Goal: Task Accomplishment & Management: Manage account settings

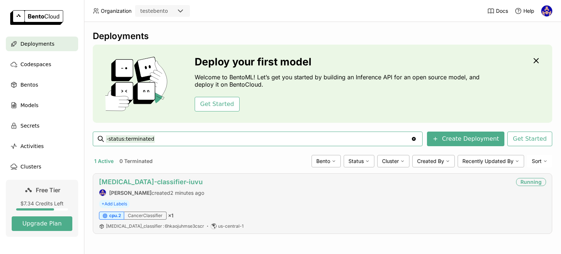
click at [152, 184] on link "cancer-classifier-iuvu" at bounding box center [151, 182] width 104 height 8
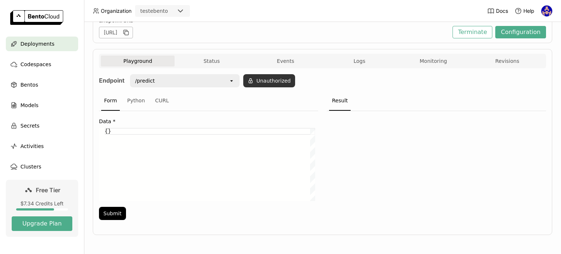
click at [272, 80] on button "Unauthorized" at bounding box center [269, 80] width 52 height 13
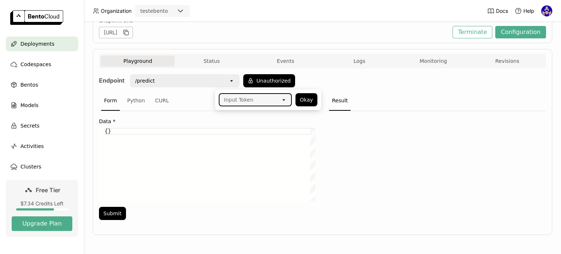
click at [285, 100] on icon "open" at bounding box center [284, 100] width 6 height 6
click at [333, 159] on div at bounding box center [436, 167] width 219 height 113
click at [337, 157] on div at bounding box center [436, 167] width 219 height 113
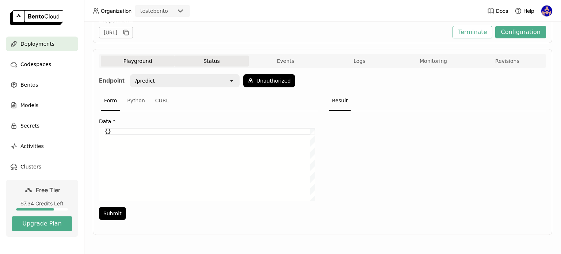
click at [231, 63] on button "Status" at bounding box center [212, 61] width 74 height 11
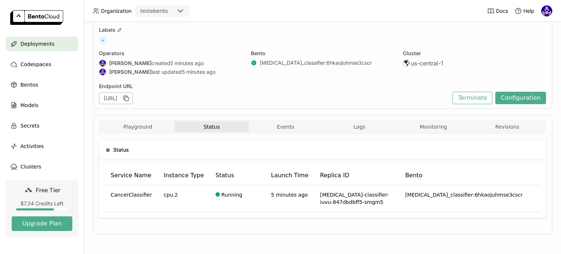
scroll to position [31, 0]
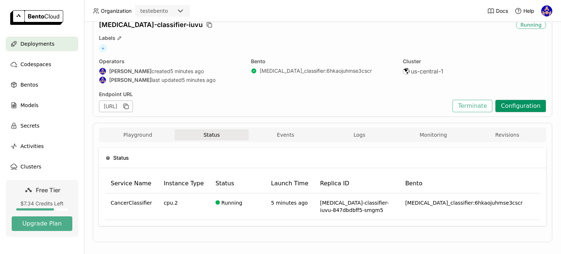
click at [515, 106] on button "Configuration" at bounding box center [520, 106] width 51 height 12
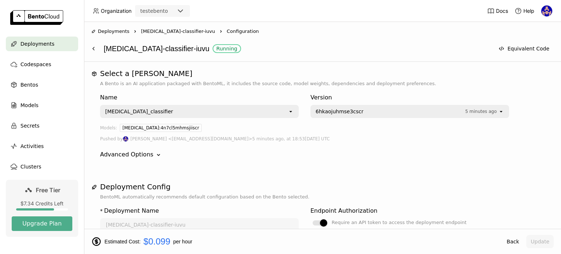
click at [113, 34] on span "Deployments" at bounding box center [113, 31] width 31 height 7
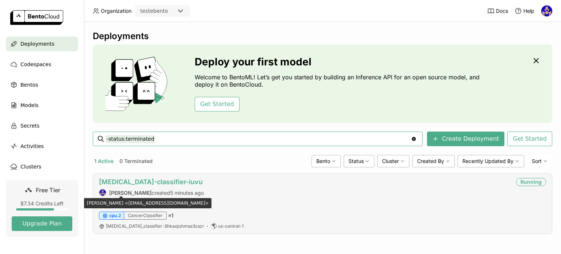
click at [130, 185] on link "cancer-classifier-iuvu" at bounding box center [151, 182] width 104 height 8
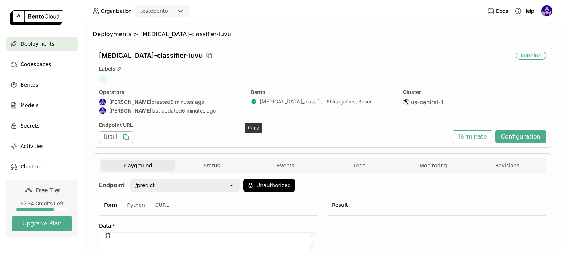
click at [130, 137] on icon "button" at bounding box center [125, 136] width 7 height 7
click at [130, 136] on icon "button" at bounding box center [125, 136] width 7 height 7
click at [489, 140] on button "Terminate" at bounding box center [473, 136] width 40 height 12
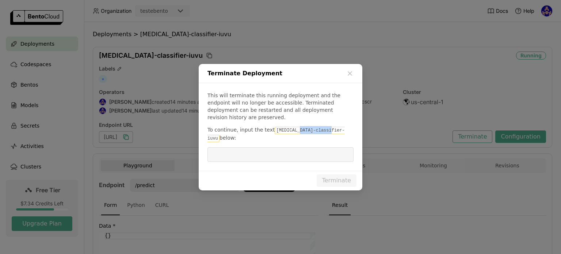
drag, startPoint x: 321, startPoint y: 131, endPoint x: 291, endPoint y: 134, distance: 30.5
click at [291, 134] on code "cancer-classifier-iuvu" at bounding box center [276, 134] width 137 height 15
click at [236, 135] on span "below:" at bounding box center [228, 138] width 16 height 6
drag, startPoint x: 323, startPoint y: 131, endPoint x: 266, endPoint y: 134, distance: 56.4
click at [266, 134] on p "To continue, input the text cancer-classifier-iuvu below:" at bounding box center [281, 134] width 146 height 16
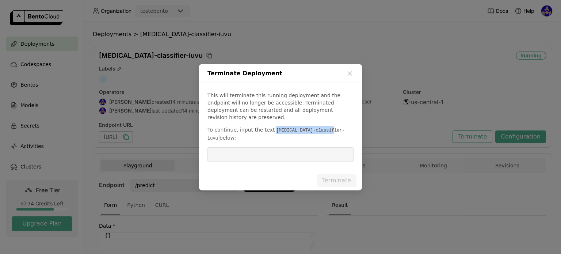
click at [277, 132] on code "cancer-classifier-iuvu" at bounding box center [276, 134] width 137 height 15
drag, startPoint x: 269, startPoint y: 131, endPoint x: 322, endPoint y: 133, distance: 53.0
click at [322, 133] on code "cancer-classifier-iuvu" at bounding box center [276, 134] width 137 height 15
copy code "cancer-classifier-iuvu"
click at [316, 148] on input "dialog" at bounding box center [280, 155] width 137 height 14
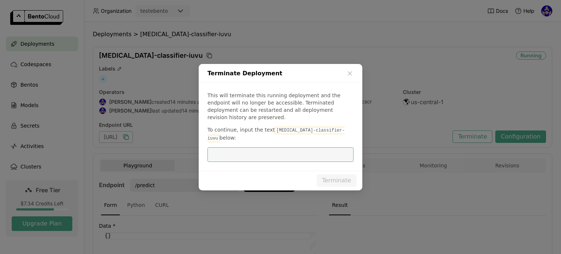
paste input "cancer-classifier-iuvu"
type input "cancer-classifier-iuvu"
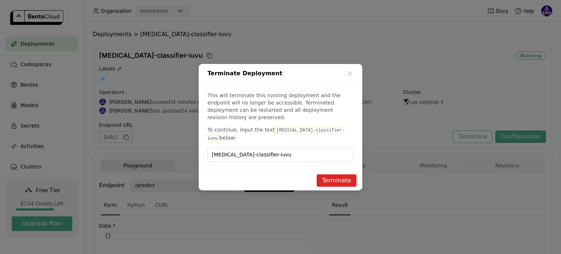
click at [339, 178] on button "Terminate" at bounding box center [337, 180] width 40 height 12
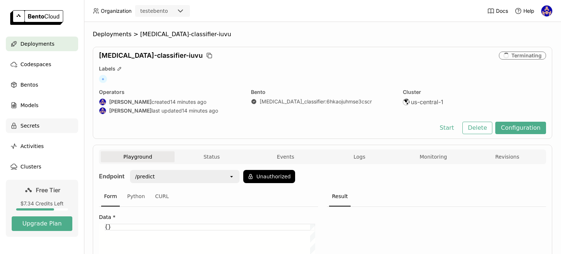
click at [20, 132] on div "Secrets" at bounding box center [42, 125] width 72 height 15
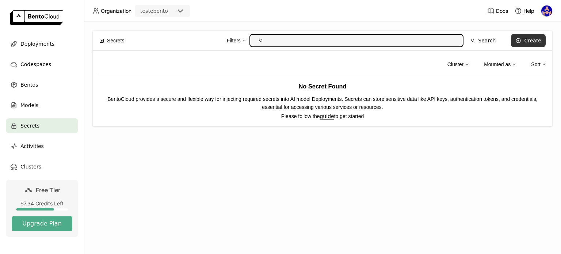
click at [535, 45] on button "Create" at bounding box center [528, 40] width 35 height 13
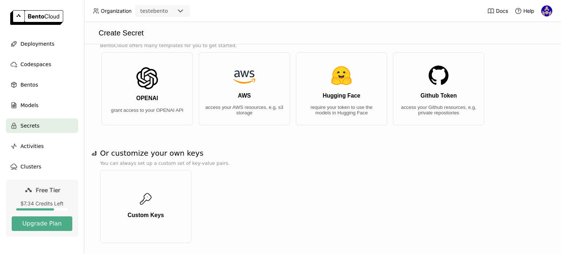
scroll to position [40, 0]
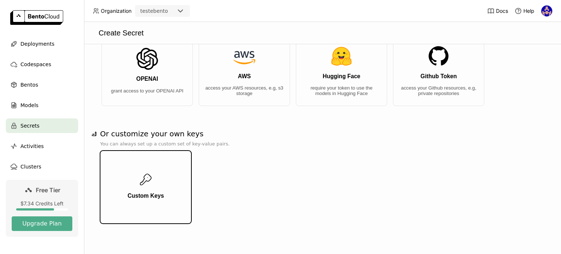
click at [157, 175] on button "Custom Keys" at bounding box center [145, 187] width 91 height 73
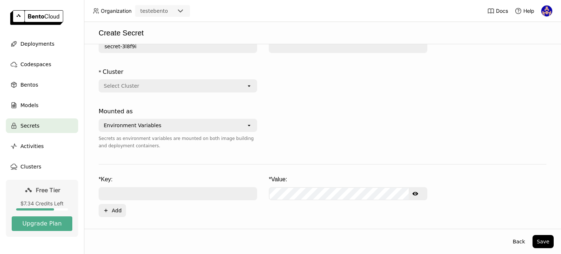
scroll to position [0, 0]
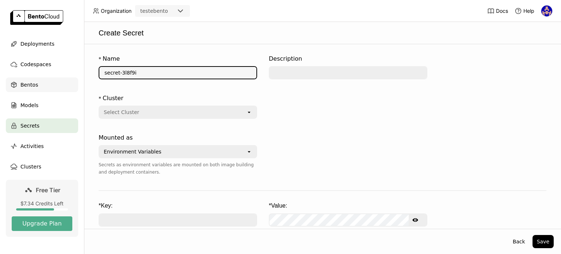
drag, startPoint x: 143, startPoint y: 73, endPoint x: 60, endPoint y: 79, distance: 83.1
click at [60, 79] on main "Deployments Codespaces Bentos Models Secrets Activities Clusters Free Tier $7.3…" at bounding box center [280, 127] width 561 height 254
type input "teste"
click at [232, 111] on div "Select Cluster" at bounding box center [172, 112] width 147 height 12
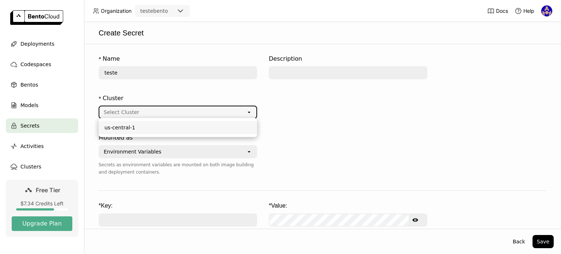
click at [187, 132] on li "us-central-1" at bounding box center [178, 127] width 159 height 13
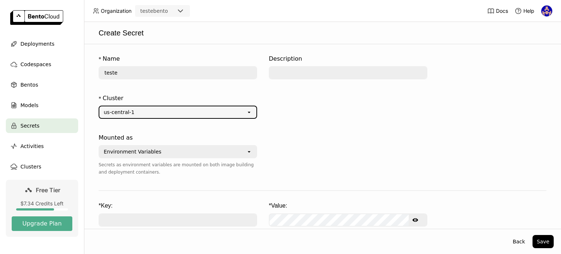
click at [173, 149] on div "Environment Variables" at bounding box center [172, 152] width 147 height 12
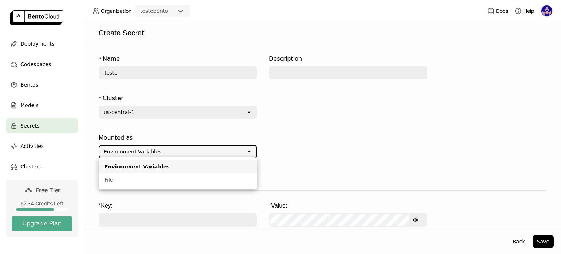
click at [410, 160] on div at bounding box center [348, 158] width 159 height 57
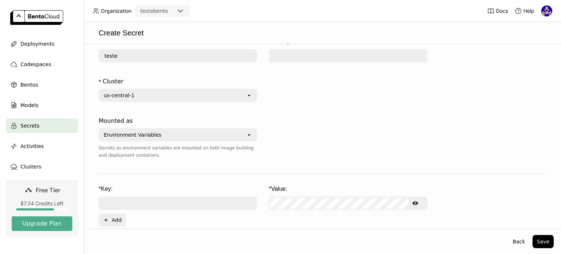
scroll to position [26, 0]
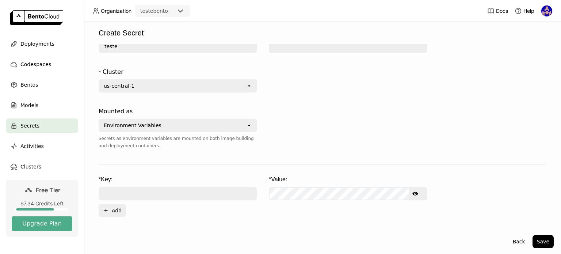
click at [128, 188] on input "text" at bounding box center [177, 194] width 157 height 12
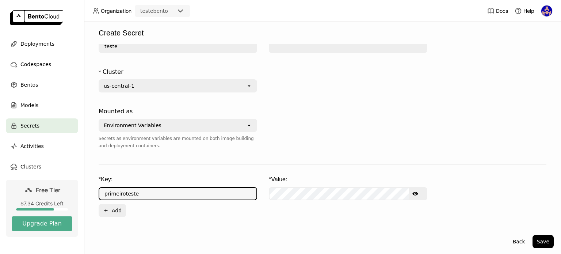
type input "primeiroteste"
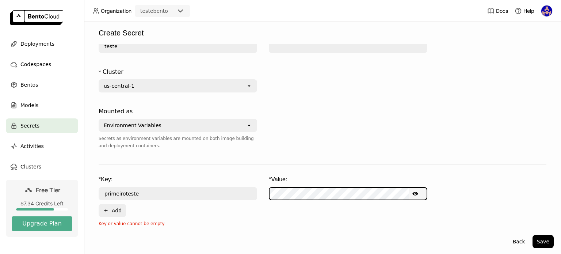
click at [418, 194] on icon "Show password text" at bounding box center [416, 194] width 6 height 6
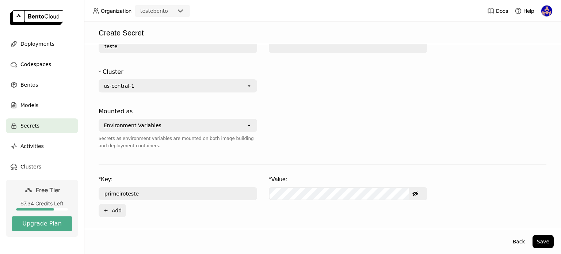
click at [542, 243] on button "Save" at bounding box center [543, 241] width 21 height 13
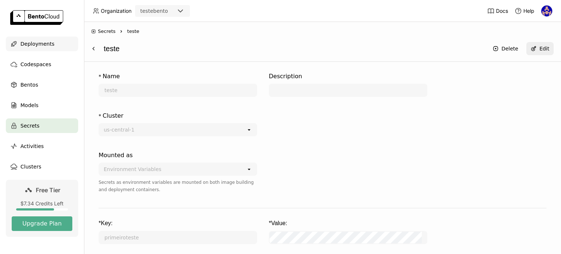
click at [37, 46] on span "Deployments" at bounding box center [37, 43] width 34 height 9
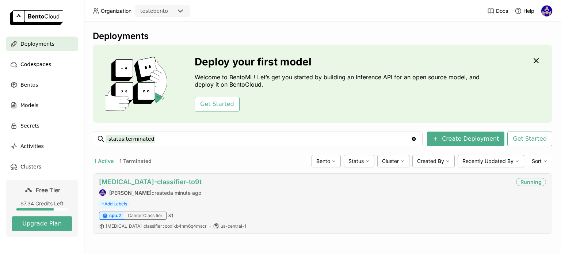
click at [145, 178] on link "cancer-classifier-to9t" at bounding box center [150, 182] width 103 height 8
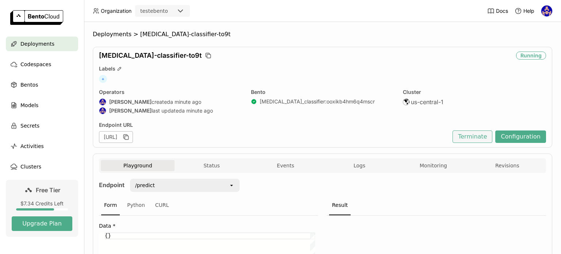
click at [469, 134] on button "Terminate" at bounding box center [473, 136] width 40 height 12
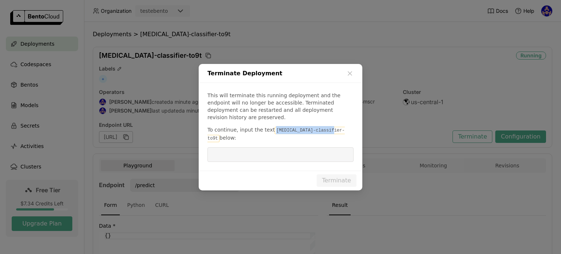
drag, startPoint x: 322, startPoint y: 131, endPoint x: 267, endPoint y: 133, distance: 54.1
click at [267, 133] on p "To continue, input the text cancer-classifier-to9t below:" at bounding box center [281, 134] width 146 height 16
copy code "cancer-classifier-to9t"
click at [271, 148] on input "dialog" at bounding box center [280, 155] width 137 height 14
paste input "cancer-classifier-to9t"
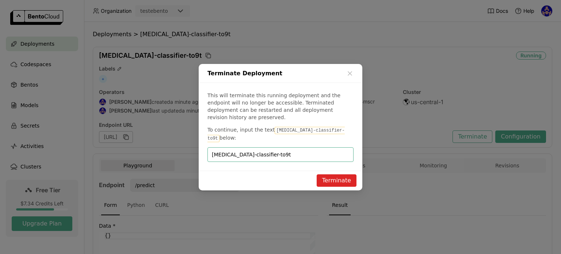
type input "cancer-classifier-to9t"
click at [339, 174] on button "Terminate" at bounding box center [337, 180] width 40 height 12
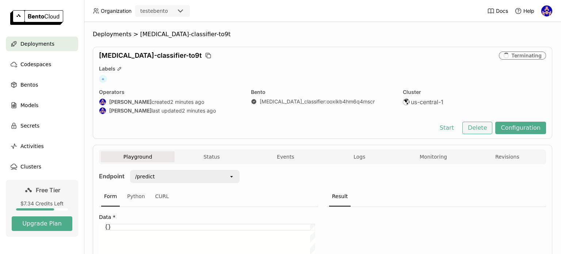
click at [482, 130] on button "Delete" at bounding box center [478, 128] width 30 height 12
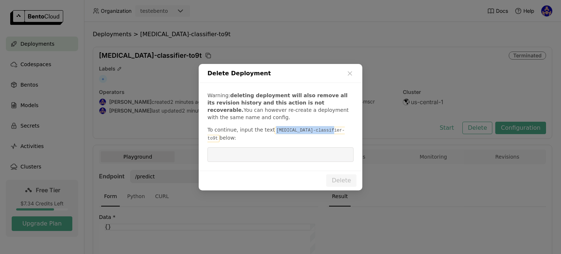
drag, startPoint x: 322, startPoint y: 132, endPoint x: 270, endPoint y: 137, distance: 51.4
click at [270, 137] on code "cancer-classifier-to9t" at bounding box center [276, 134] width 137 height 15
copy code "cancer-classifier-to9t"
click at [284, 148] on input "dialog" at bounding box center [280, 155] width 137 height 14
paste input "cancer-classifier-to9t"
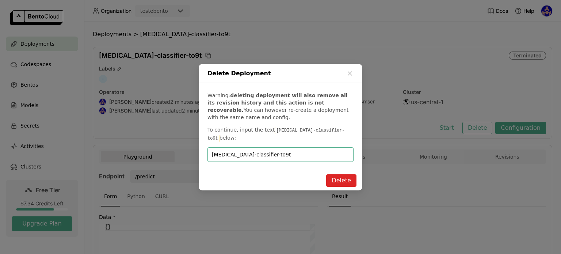
type input "cancer-classifier-to9t"
click at [339, 180] on button "Delete" at bounding box center [341, 180] width 30 height 12
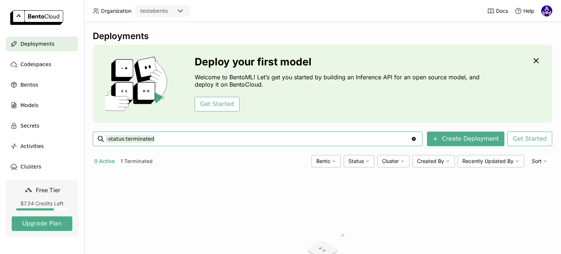
click at [142, 159] on button "1 Terminated" at bounding box center [136, 160] width 35 height 9
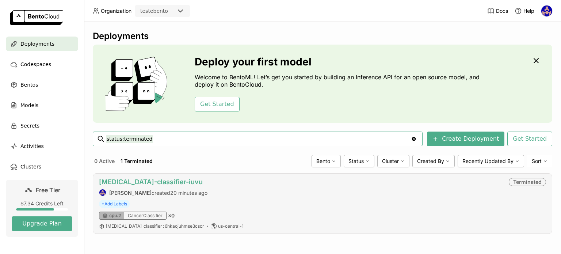
click at [131, 180] on link "cancer-classifier-iuvu" at bounding box center [151, 182] width 104 height 8
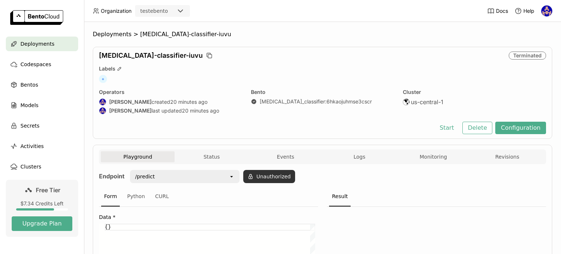
click at [253, 178] on icon at bounding box center [251, 177] width 6 height 6
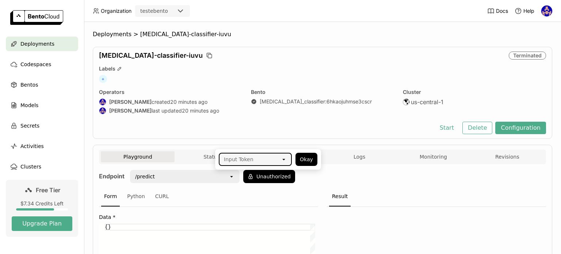
click at [286, 160] on icon "open" at bounding box center [284, 159] width 6 height 6
click at [258, 171] on li "teste01" at bounding box center [255, 175] width 73 height 13
click at [308, 162] on button "Okay" at bounding box center [307, 159] width 22 height 13
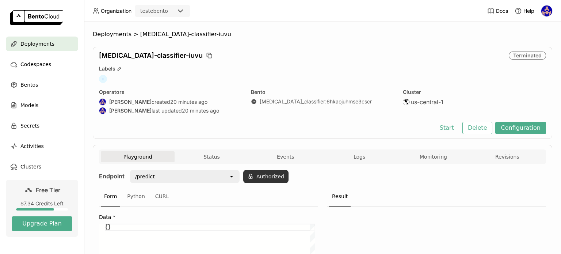
click at [281, 178] on button "Authorized" at bounding box center [265, 176] width 45 height 13
click at [299, 187] on div "Form Python CURL" at bounding box center [208, 197] width 219 height 20
click at [274, 179] on button "Authorized" at bounding box center [265, 176] width 45 height 13
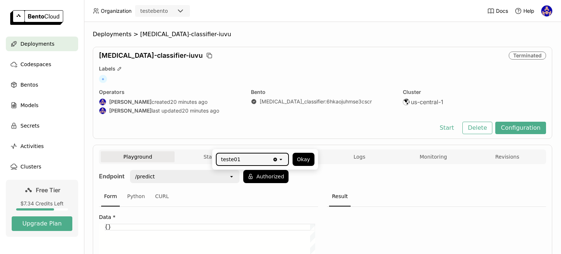
click at [276, 158] on icon "Clear value" at bounding box center [276, 159] width 4 height 4
click at [293, 159] on button "Okay" at bounding box center [304, 159] width 22 height 13
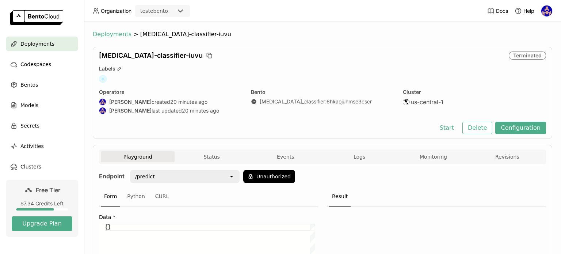
click at [118, 36] on span "Deployments" at bounding box center [112, 34] width 39 height 7
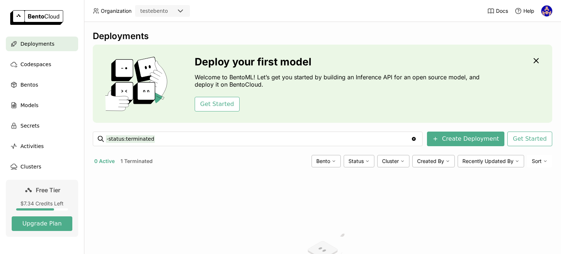
click at [139, 162] on button "1 Terminated" at bounding box center [136, 160] width 35 height 9
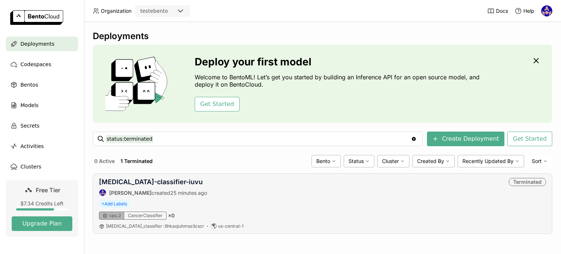
click at [152, 187] on div "cancer-classifier-iuvu sidney santos created 25 minutes ago" at bounding box center [153, 187] width 108 height 18
click at [154, 183] on link "cancer-classifier-iuvu" at bounding box center [151, 182] width 104 height 8
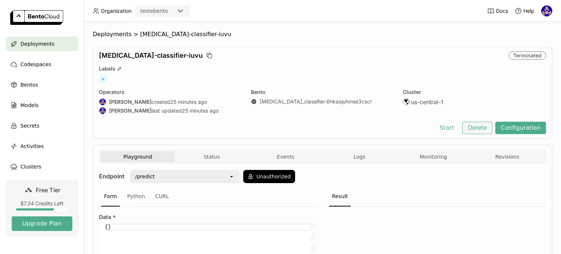
click at [470, 126] on button "Delete" at bounding box center [478, 128] width 30 height 12
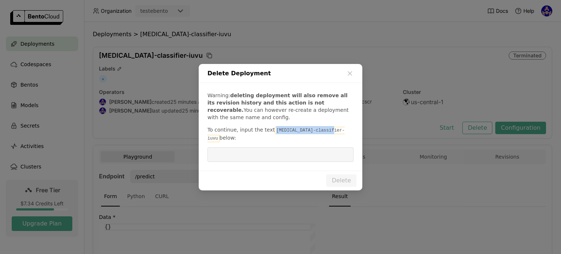
drag, startPoint x: 322, startPoint y: 134, endPoint x: 268, endPoint y: 136, distance: 54.1
click at [268, 136] on code "cancer-classifier-iuvu" at bounding box center [276, 134] width 137 height 15
copy code "cancer-classifier-iuvu"
click at [281, 150] on input "dialog" at bounding box center [280, 155] width 137 height 14
paste input "cancer-classifier-iuvu"
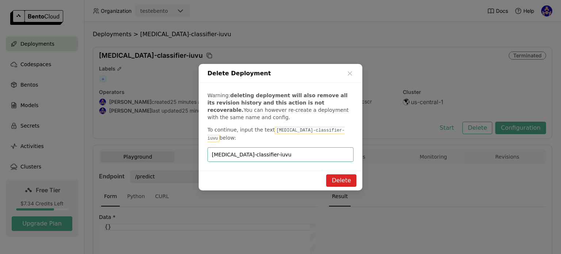
type input "cancer-classifier-iuvu"
click at [344, 174] on button "Delete" at bounding box center [341, 180] width 30 height 12
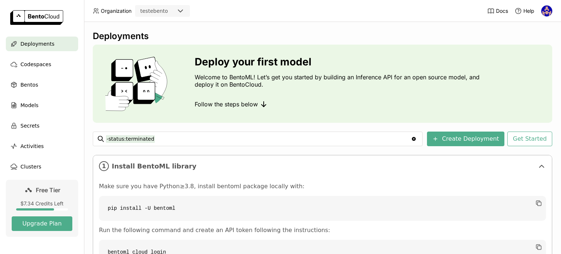
click at [43, 43] on span "Deployments" at bounding box center [37, 43] width 34 height 9
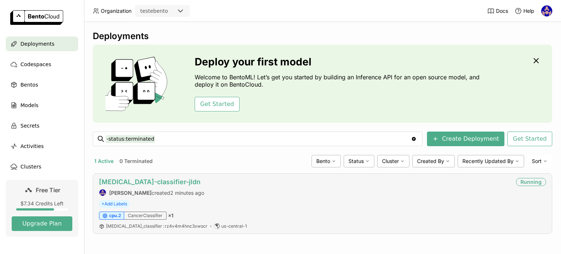
click at [146, 182] on link "cancer-classifier-jldn" at bounding box center [150, 182] width 102 height 8
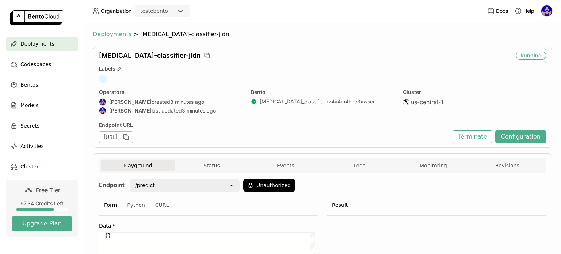
click at [112, 34] on span "Deployments" at bounding box center [112, 34] width 39 height 7
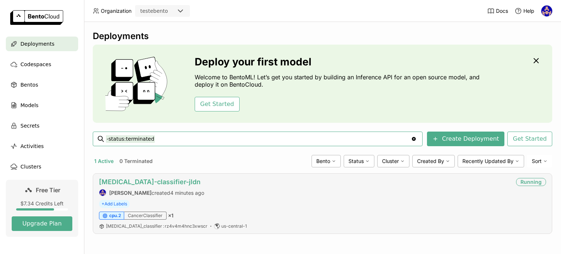
click at [153, 180] on link "cancer-classifier-jldn" at bounding box center [150, 182] width 102 height 8
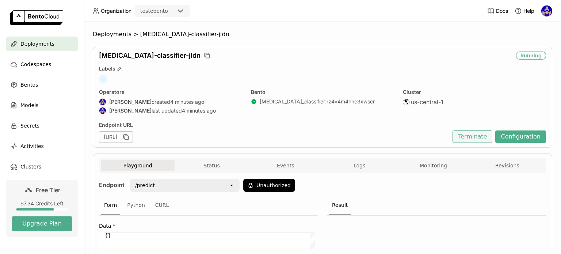
click at [478, 137] on button "Terminate" at bounding box center [473, 136] width 40 height 12
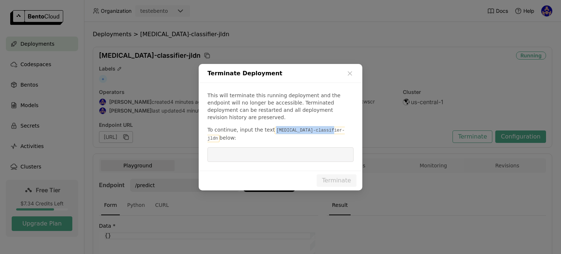
drag, startPoint x: 323, startPoint y: 130, endPoint x: 269, endPoint y: 130, distance: 54.4
click at [269, 130] on code "cancer-classifier-jldn" at bounding box center [276, 134] width 137 height 15
copy code "cancer-classifier-jldn"
click at [286, 148] on input "dialog" at bounding box center [280, 155] width 137 height 14
paste input "cancer-classifier-jldn"
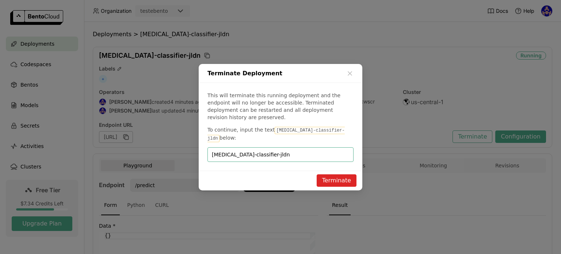
type input "cancer-classifier-jldn"
click at [335, 174] on button "Terminate" at bounding box center [337, 180] width 40 height 12
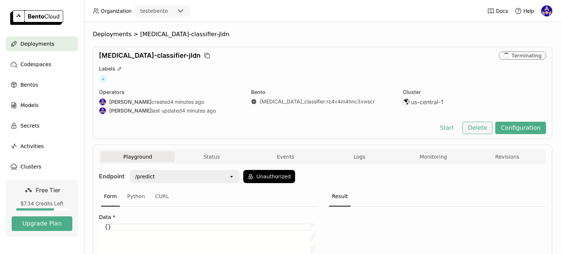
click at [472, 127] on button "Delete" at bounding box center [478, 128] width 30 height 12
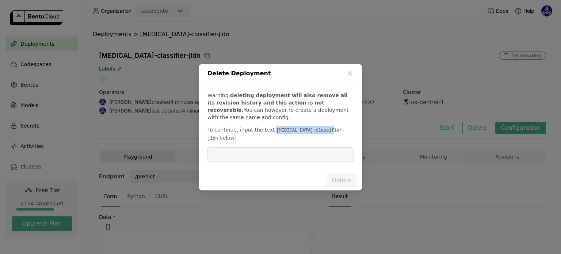
drag, startPoint x: 322, startPoint y: 133, endPoint x: 269, endPoint y: 134, distance: 52.6
click at [269, 134] on code "cancer-classifier-jldn" at bounding box center [276, 134] width 137 height 15
copy code "cancer-classifier-jldn"
click at [292, 148] on input "dialog" at bounding box center [280, 155] width 137 height 14
paste input "cancer-classifier-jldn"
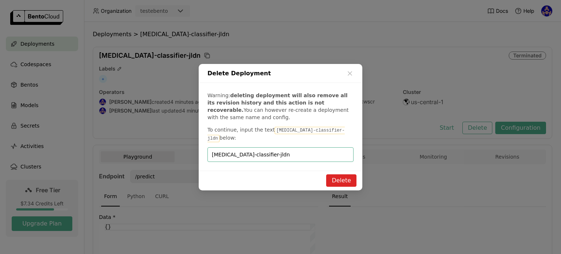
type input "cancer-classifier-jldn"
click at [340, 174] on button "Delete" at bounding box center [341, 180] width 30 height 12
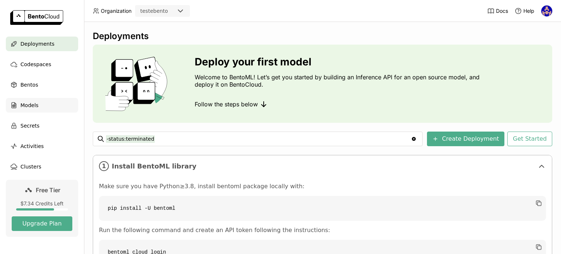
click at [26, 106] on span "Models" at bounding box center [29, 105] width 18 height 9
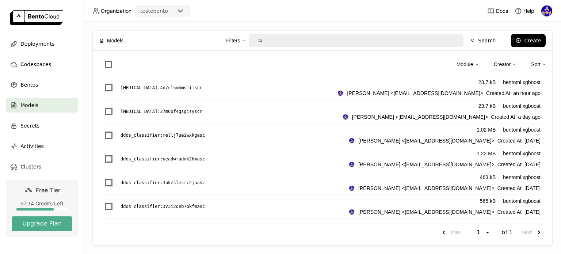
click at [102, 61] on div "Module Creator Sort" at bounding box center [323, 66] width 448 height 19
click at [104, 62] on label at bounding box center [108, 64] width 9 height 9
click at [104, 60] on input "checkbox" at bounding box center [104, 60] width 0 height 0
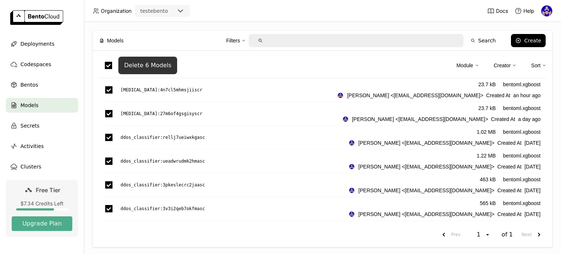
click at [130, 67] on div "Delete 6 Models" at bounding box center [147, 65] width 47 height 7
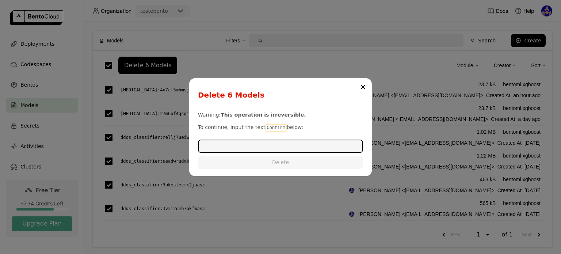
click at [315, 146] on input "dialog" at bounding box center [281, 146] width 164 height 12
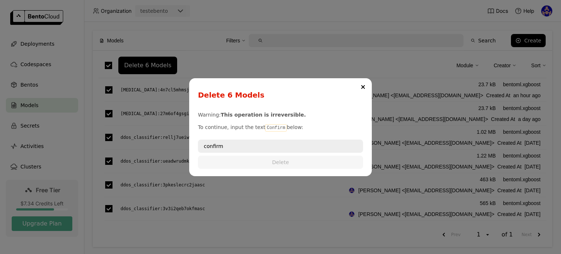
click at [259, 145] on input "confirm" at bounding box center [281, 146] width 164 height 12
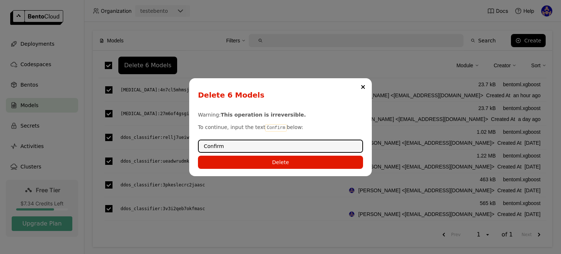
type input "Confirm"
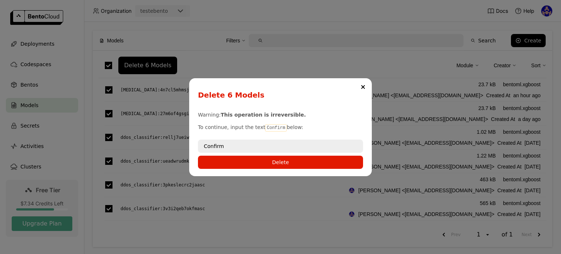
click at [365, 86] on button "Close" at bounding box center [363, 87] width 9 height 9
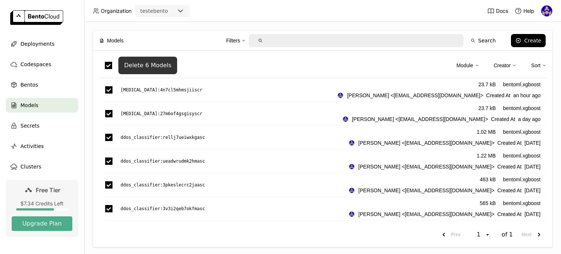
click at [152, 71] on button "Delete 6 Models" at bounding box center [147, 66] width 59 height 18
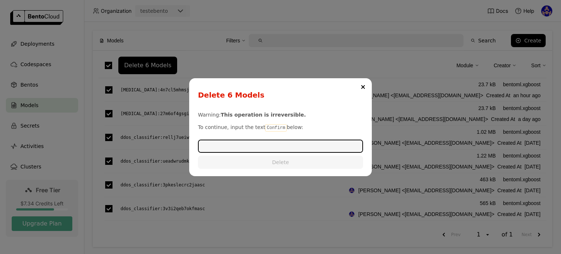
click at [297, 148] on input "dialog" at bounding box center [281, 146] width 164 height 12
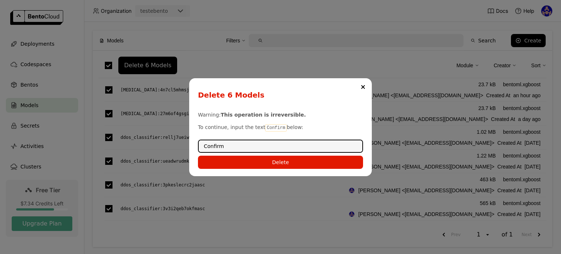
type input "Confirm"
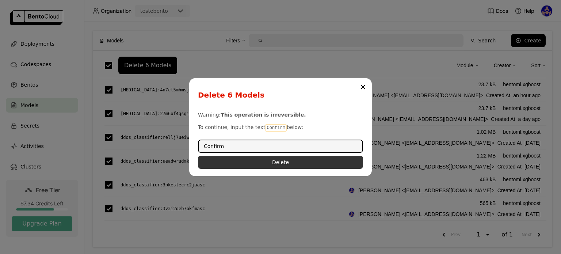
click at [286, 161] on button "Delete" at bounding box center [280, 162] width 165 height 13
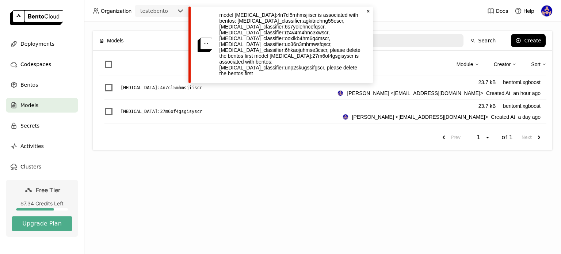
click at [34, 45] on span "Deployments" at bounding box center [37, 43] width 34 height 9
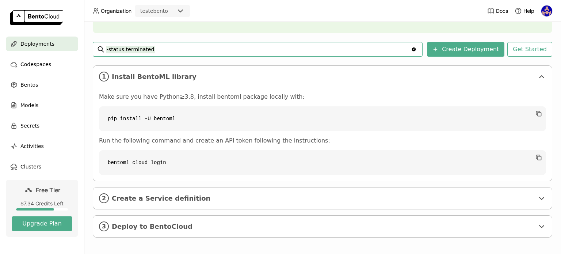
scroll to position [92, 0]
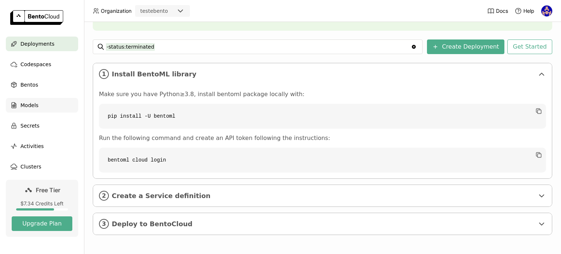
click at [37, 99] on div "Models" at bounding box center [42, 105] width 72 height 15
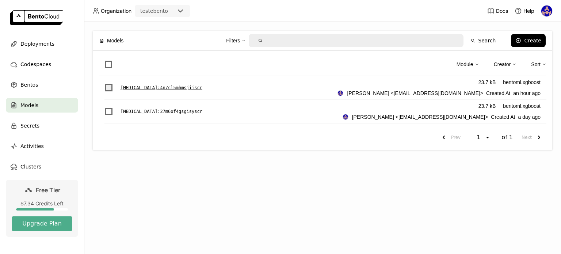
click at [112, 90] on span "List item" at bounding box center [108, 87] width 7 height 7
click at [104, 83] on input "List item" at bounding box center [104, 83] width 0 height 0
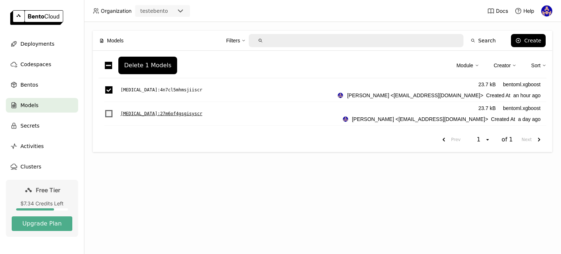
click at [110, 117] on span "List item" at bounding box center [108, 113] width 7 height 7
click at [104, 109] on input "List item" at bounding box center [104, 109] width 0 height 0
click at [139, 68] on div "Delete 2 Models" at bounding box center [147, 65] width 47 height 7
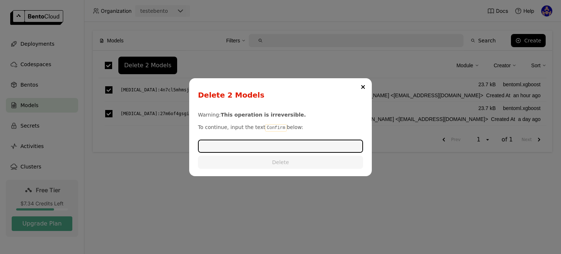
click at [286, 141] on input "dialog" at bounding box center [281, 146] width 164 height 12
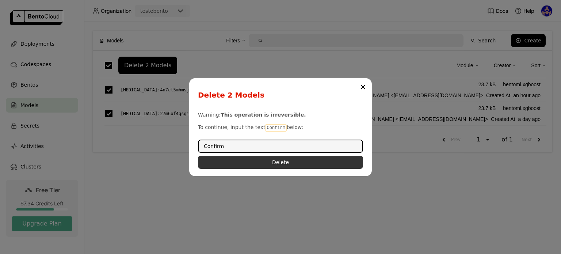
type input "Confirm"
click at [276, 157] on button "Delete" at bounding box center [280, 162] width 165 height 13
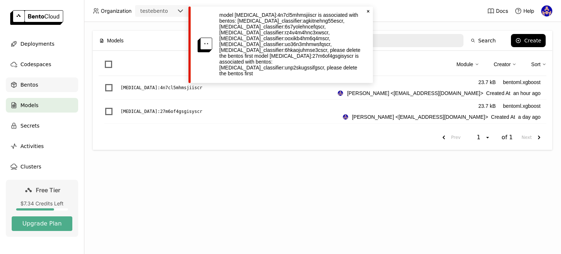
click at [26, 89] on span "Bentos" at bounding box center [29, 84] width 18 height 9
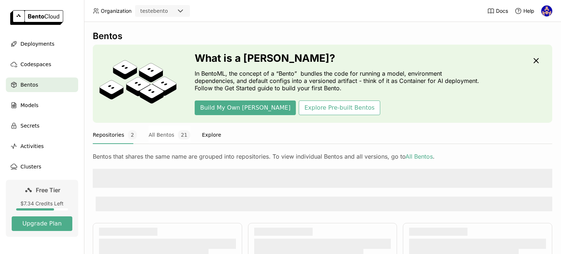
click at [202, 137] on button "Explore" at bounding box center [211, 135] width 19 height 18
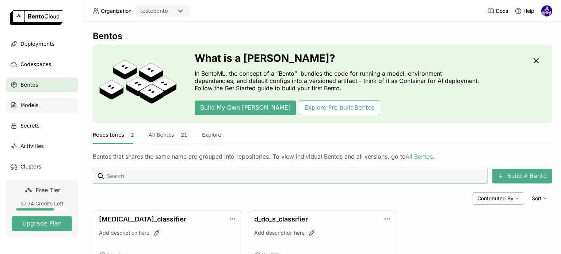
click at [20, 101] on span "Models" at bounding box center [29, 105] width 18 height 9
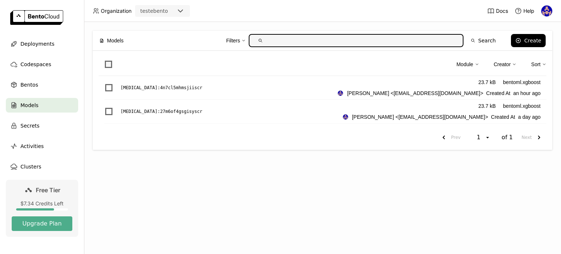
click at [110, 64] on span at bounding box center [108, 64] width 7 height 7
click at [104, 60] on input "checkbox" at bounding box center [104, 60] width 0 height 0
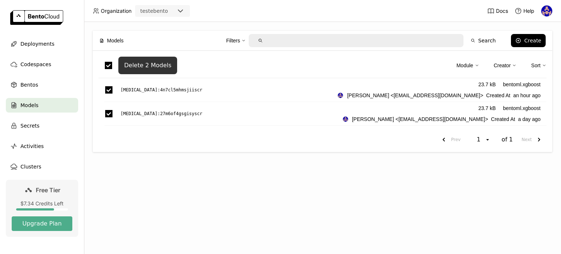
click at [151, 68] on div "Delete 2 Models" at bounding box center [147, 65] width 47 height 7
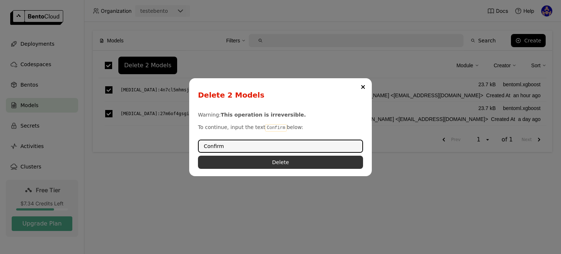
type input "Confirm"
click at [280, 162] on button "Delete" at bounding box center [280, 162] width 165 height 13
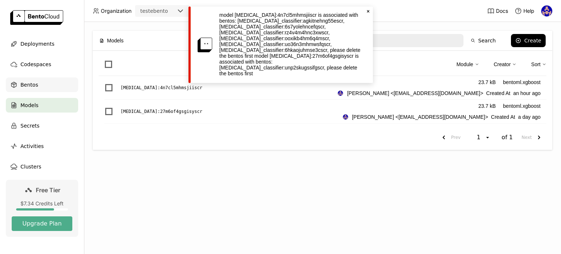
click at [44, 80] on div "Bentos" at bounding box center [42, 84] width 72 height 15
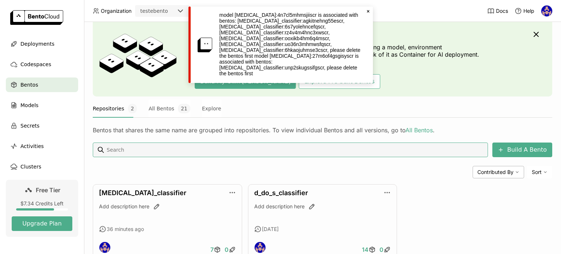
scroll to position [50, 0]
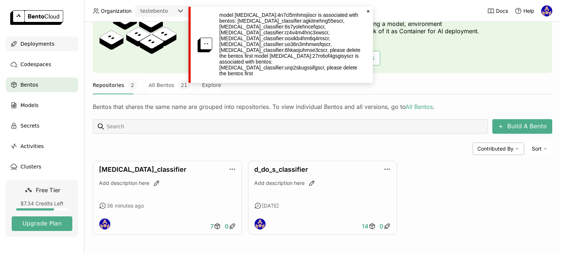
click at [25, 40] on span "Deployments" at bounding box center [37, 43] width 34 height 9
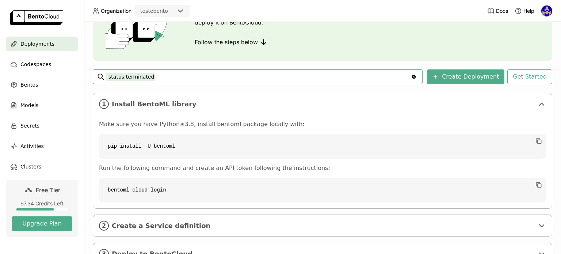
scroll to position [92, 0]
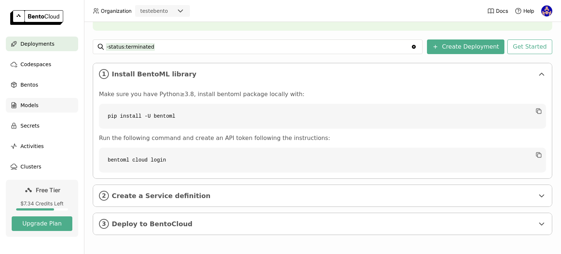
click at [23, 104] on span "Models" at bounding box center [29, 105] width 18 height 9
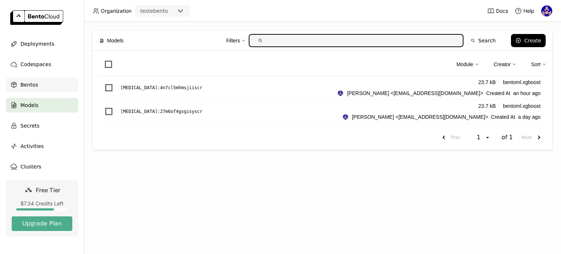
click at [31, 80] on div "Bentos" at bounding box center [42, 84] width 72 height 15
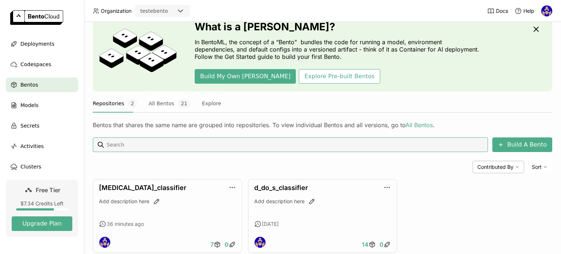
scroll to position [50, 0]
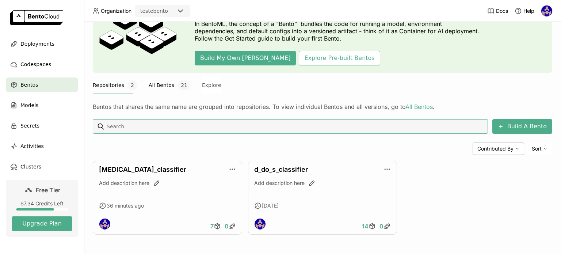
click at [158, 90] on button "All Bentos 21" at bounding box center [170, 85] width 42 height 18
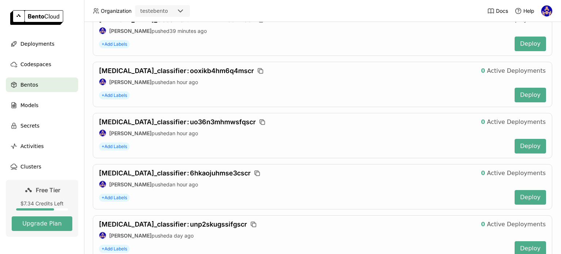
scroll to position [402, 0]
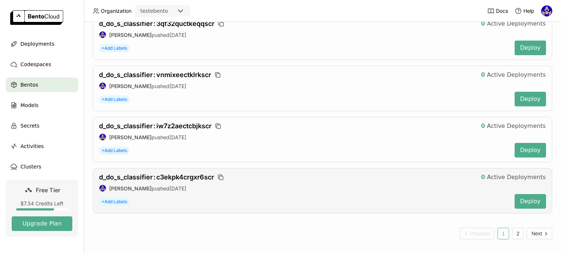
scroll to position [1027, 0]
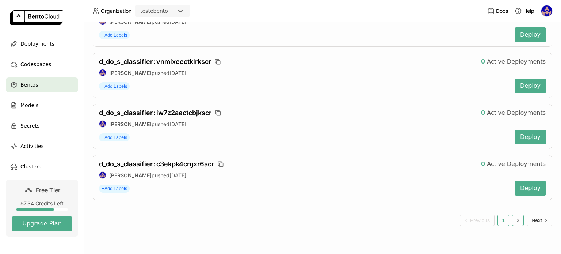
click at [512, 216] on button "2" at bounding box center [518, 220] width 12 height 12
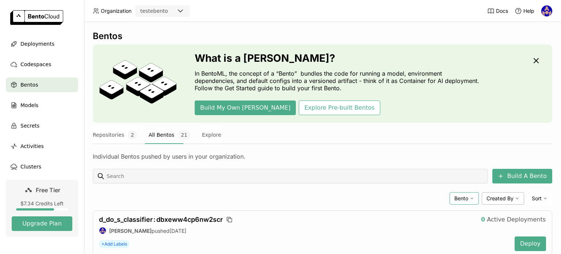
click at [460, 198] on span "Bento" at bounding box center [462, 198] width 14 height 7
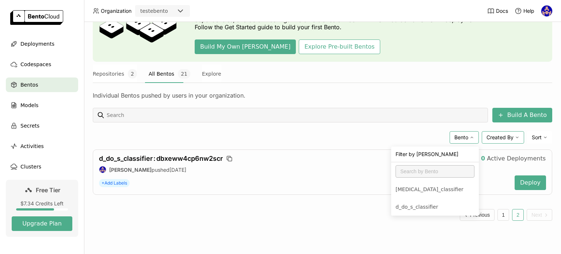
click at [498, 138] on span "Created By" at bounding box center [500, 137] width 27 height 7
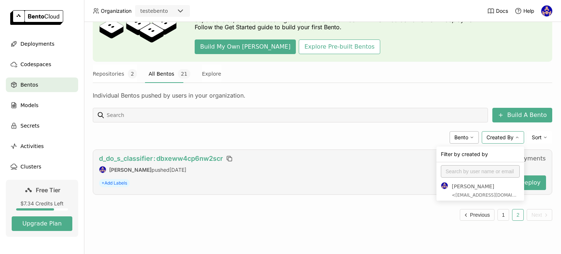
click at [205, 160] on span "d_do_s_classifier : dbxeww4cp6nw2scr" at bounding box center [161, 159] width 124 height 8
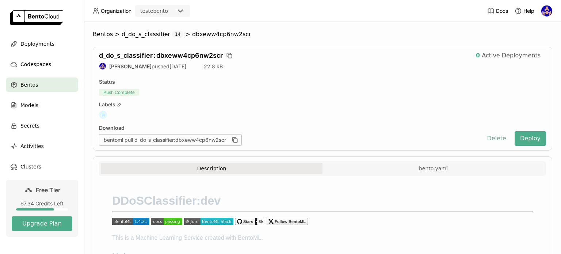
click at [499, 137] on button "Delete" at bounding box center [497, 138] width 30 height 15
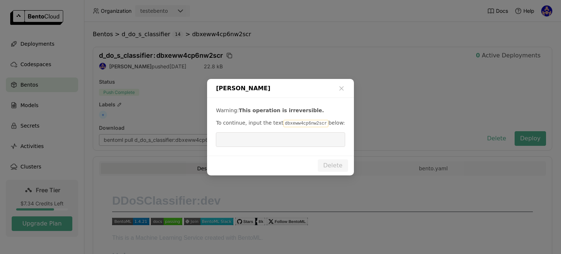
click at [292, 125] on code "dbxeww4cp6nw2scr" at bounding box center [306, 123] width 45 height 7
copy p "dbxeww4cp6nw2scr"
click at [268, 153] on div "Warning: This operation is irreversible. To continue, input the text dbxeww4cp6…" at bounding box center [280, 127] width 147 height 58
click at [273, 140] on input "dialog" at bounding box center [280, 140] width 120 height 14
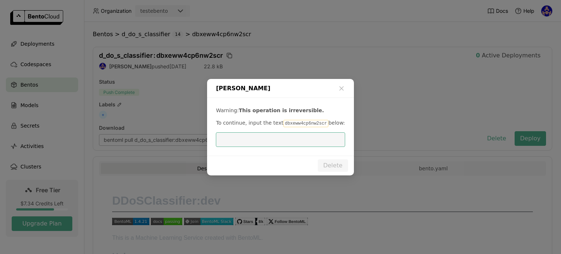
paste input "dbxeww4cp6nw2scr"
click at [269, 124] on span "To continue, input the text" at bounding box center [249, 123] width 67 height 6
click at [286, 145] on input "dbxeww4cp6nw2scr" at bounding box center [280, 140] width 120 height 14
type input "dbxeww4cp6nw2scr"
click at [342, 165] on button "Delete" at bounding box center [333, 165] width 30 height 12
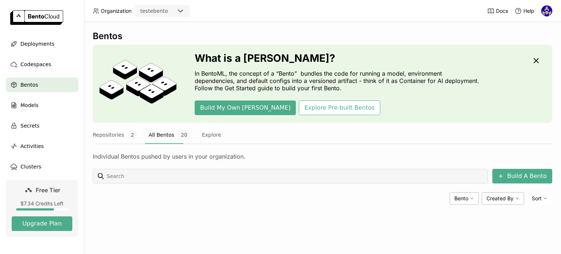
click at [159, 134] on button "All Bentos 20" at bounding box center [170, 135] width 42 height 18
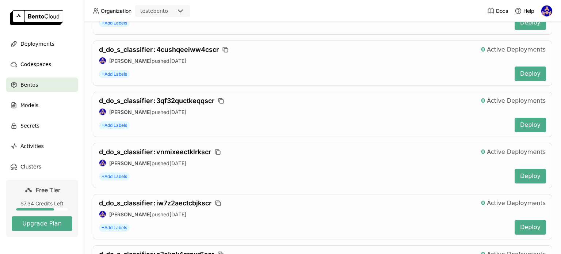
scroll to position [987, 0]
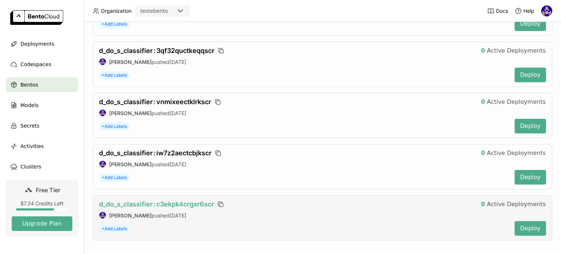
click at [178, 200] on span "d_do_s_classifier : c3ekpk4crgxr6scr" at bounding box center [156, 204] width 115 height 8
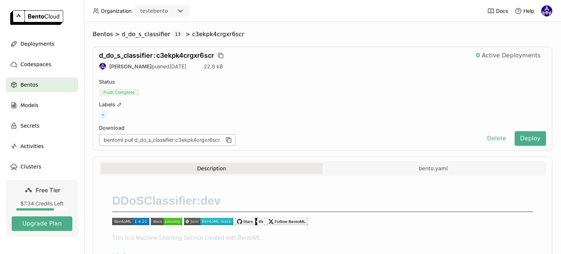
click at [496, 137] on button "Delete" at bounding box center [497, 138] width 30 height 15
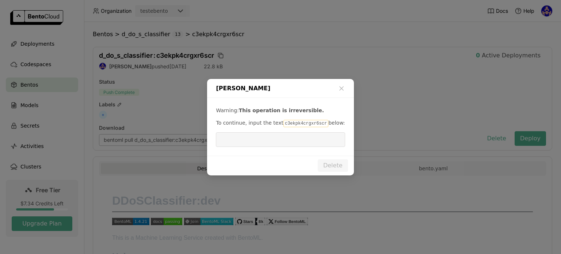
click at [294, 125] on code "c3ekpk4crgxr6scr" at bounding box center [306, 123] width 45 height 7
copy p "c3ekpk4crgxr6scr"
click at [284, 134] on input "dialog" at bounding box center [280, 140] width 120 height 14
paste input "c3ekpk4crgxr6scr"
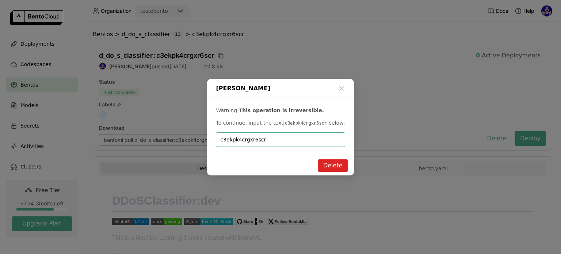
type input "c3ekpk4crgxr6scr"
click at [333, 171] on button "Delete" at bounding box center [333, 165] width 30 height 12
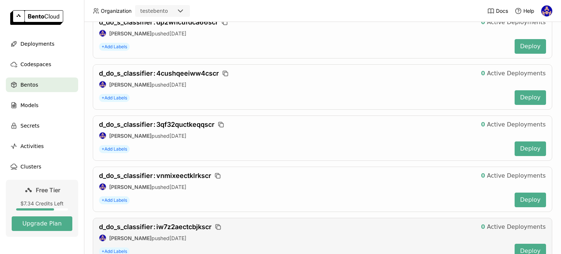
scroll to position [936, 0]
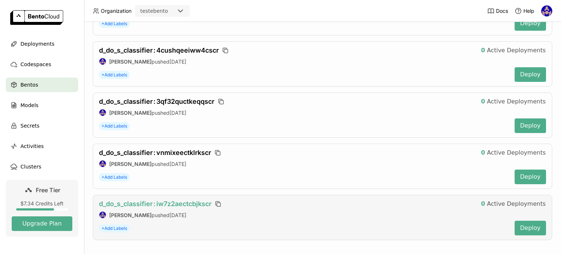
click at [197, 200] on span "d_do_s_classifier : iw7z2aectcbjkscr" at bounding box center [155, 204] width 113 height 8
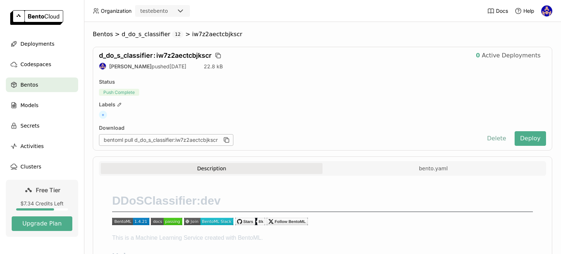
click at [495, 133] on button "Delete" at bounding box center [497, 138] width 30 height 15
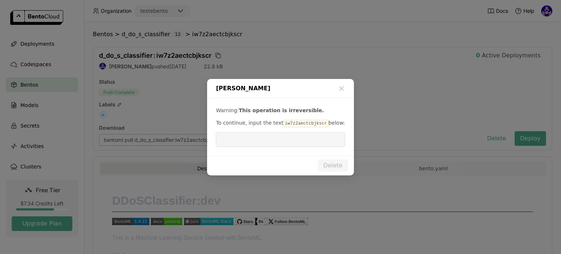
click at [299, 124] on code "iw7z2aectcbjkscr" at bounding box center [306, 123] width 45 height 7
copy p "iw7z2aectcbjkscr"
click at [275, 144] on input "dialog" at bounding box center [280, 140] width 120 height 14
paste input "iw7z2aectcbjkscr"
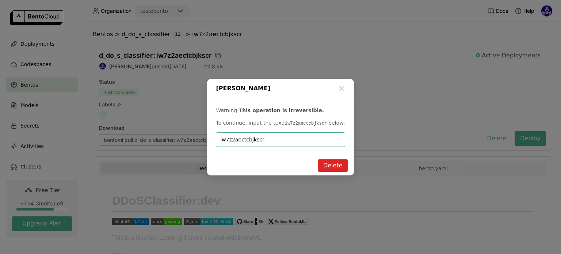
type input "iw7z2aectcbjkscr"
click at [339, 162] on button "Delete" at bounding box center [333, 165] width 30 height 12
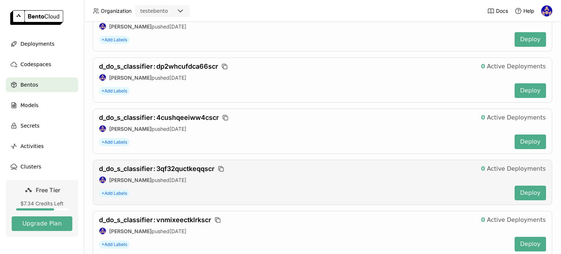
scroll to position [886, 0]
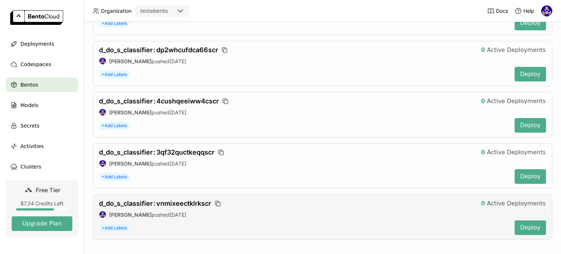
click at [194, 194] on div "d_do_s_classifier : vnmixeectklrkscr 0 Active Deployments sidney santos pushed …" at bounding box center [323, 216] width 460 height 45
click at [194, 199] on span "d_do_s_classifier : vnmixeectklrkscr" at bounding box center [155, 203] width 112 height 8
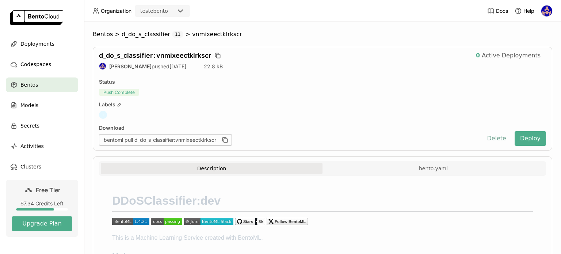
click at [500, 138] on button "Delete" at bounding box center [497, 138] width 30 height 15
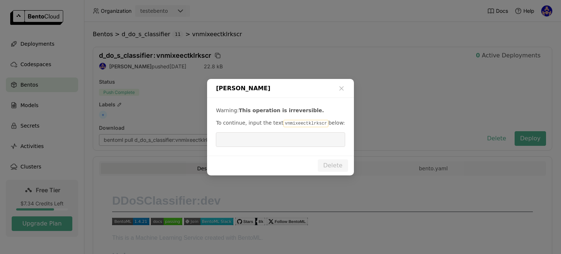
click at [308, 127] on p "To continue, input the text vnmixeectklrkscr below:" at bounding box center [280, 123] width 129 height 8
click at [308, 126] on code "vnmixeectklrkscr" at bounding box center [306, 123] width 45 height 7
copy p "vnmixeectklrkscr"
click at [300, 143] on input "dialog" at bounding box center [280, 140] width 120 height 14
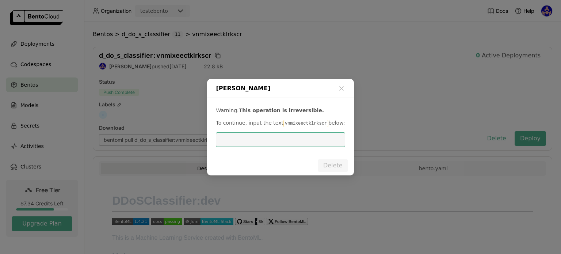
paste input "vnmixeectklrkscr"
type input "vnmixeectklrkscr"
click at [347, 168] on button "Delete" at bounding box center [333, 165] width 30 height 12
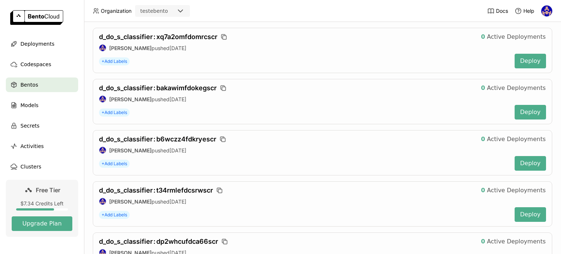
scroll to position [835, 0]
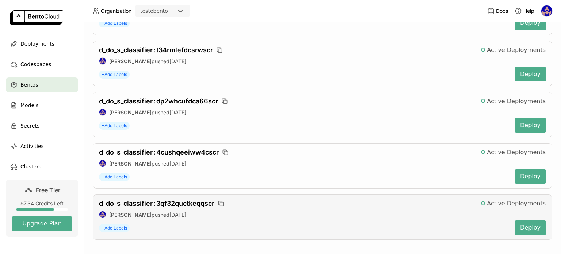
click at [203, 194] on div "d_do_s_classifier : 3qf32quctkeqqscr 0 Active Deployments sidney santos pushed …" at bounding box center [323, 216] width 460 height 45
click at [202, 199] on span "d_do_s_classifier : 3qf32quctkeqqscr" at bounding box center [156, 203] width 115 height 8
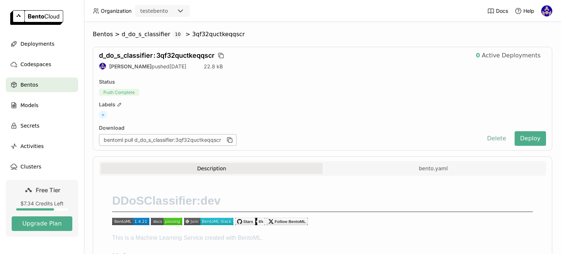
click at [491, 138] on button "Delete" at bounding box center [497, 138] width 30 height 15
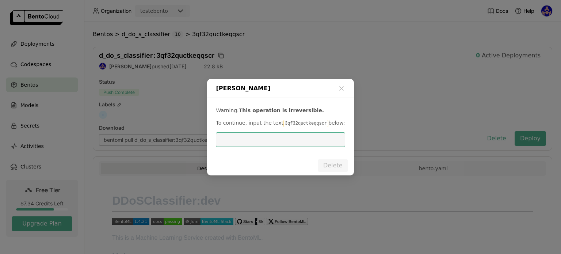
click at [310, 122] on code "3qf32quctkeqqscr" at bounding box center [306, 123] width 45 height 7
copy p "3qf32quctkeqqscr"
click at [285, 134] on input "dialog" at bounding box center [280, 140] width 120 height 14
paste input "3qf32quctkeqqscr"
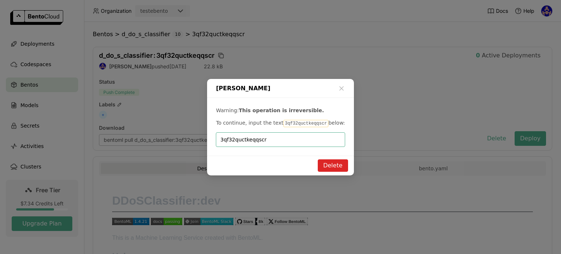
type input "3qf32quctkeqqscr"
click at [343, 163] on button "Delete" at bounding box center [333, 165] width 30 height 12
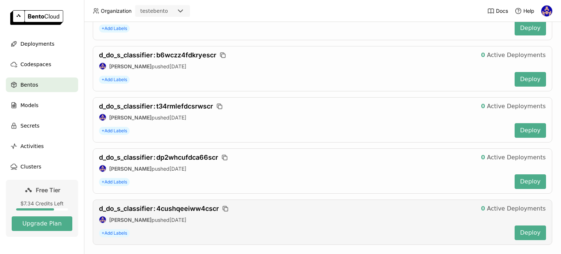
scroll to position [784, 0]
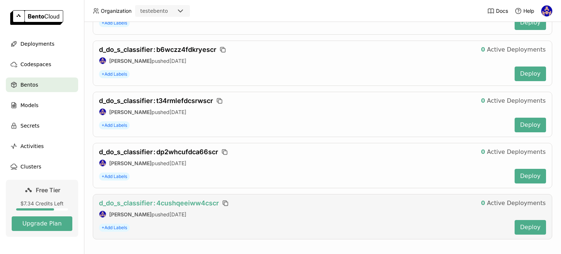
click at [208, 199] on span "d_do_s_classifier : 4cushqeeiww4cscr" at bounding box center [159, 203] width 120 height 8
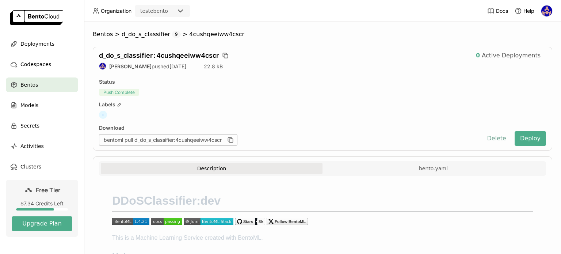
click at [487, 138] on button "Delete" at bounding box center [497, 138] width 30 height 15
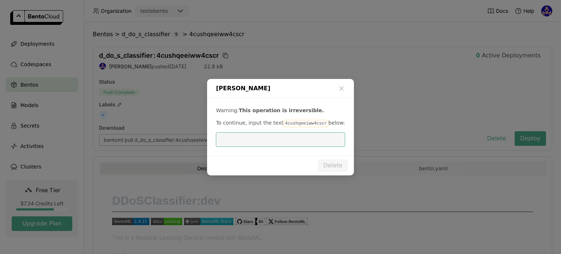
click at [300, 122] on code "4cushqeeiww4cscr" at bounding box center [306, 123] width 45 height 7
copy p "4cushqeeiww4cscr"
click at [269, 142] on input "dialog" at bounding box center [280, 140] width 120 height 14
paste input "4cushqeeiww4cscr"
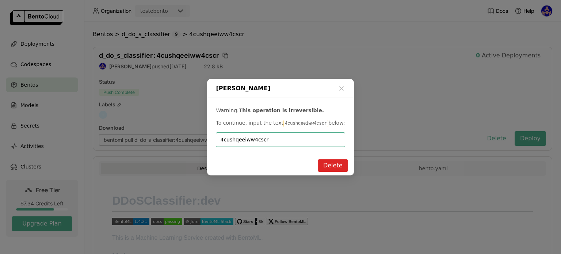
type input "4cushqeeiww4cscr"
click at [337, 163] on button "Delete" at bounding box center [333, 165] width 30 height 12
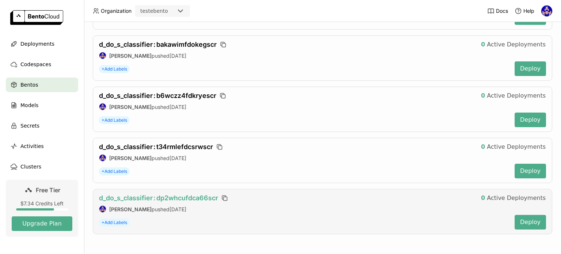
scroll to position [733, 0]
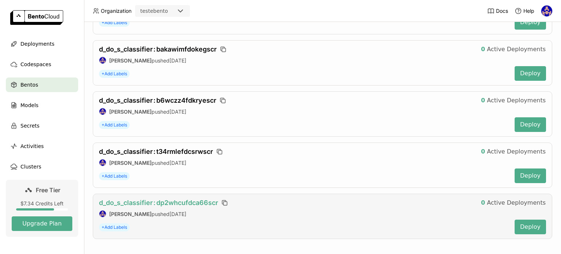
click at [205, 199] on span "d_do_s_classifier : dp2whcufdca66scr" at bounding box center [158, 203] width 119 height 8
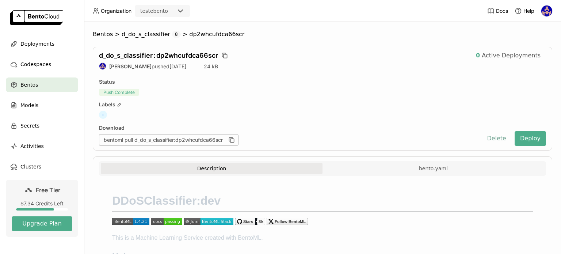
click at [494, 141] on button "Delete" at bounding box center [497, 138] width 30 height 15
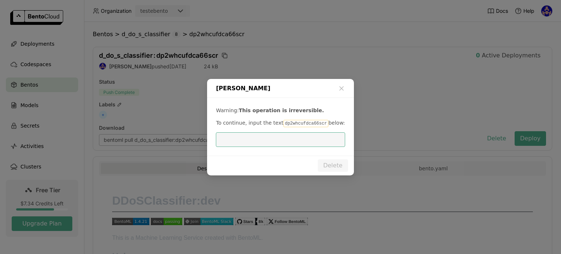
click at [311, 122] on code "dp2whcufdca66scr" at bounding box center [306, 123] width 45 height 7
copy p "dp2whcufdca66scr"
click at [284, 152] on div "Warning: This operation is irreversible. To continue, input the text dp2whcufdc…" at bounding box center [280, 127] width 147 height 58
click at [285, 145] on input "dialog" at bounding box center [280, 140] width 120 height 14
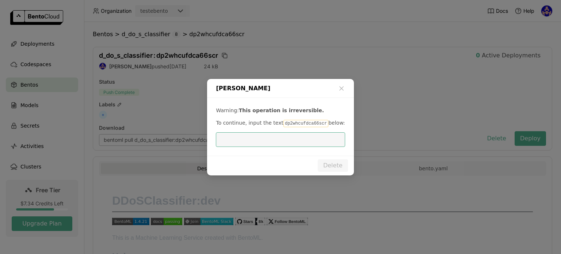
paste input "dp2whcufdca66scr"
type input "dp2whcufdca66scr"
click at [340, 168] on button "Delete" at bounding box center [333, 165] width 30 height 12
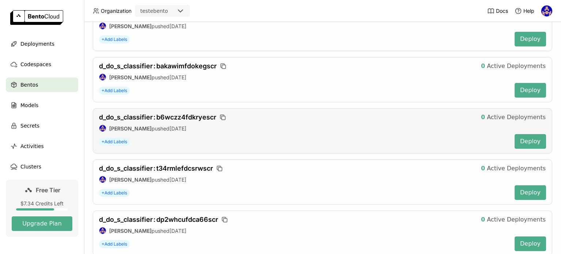
scroll to position [682, 0]
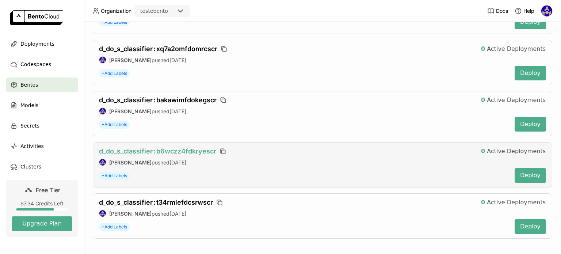
click at [204, 147] on span "d_do_s_classifier : b6wczz4fdkryescr" at bounding box center [157, 151] width 117 height 8
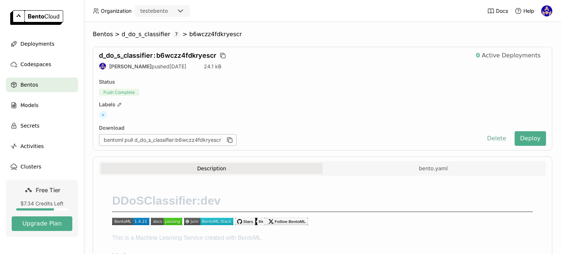
click at [487, 138] on button "Delete" at bounding box center [497, 138] width 30 height 15
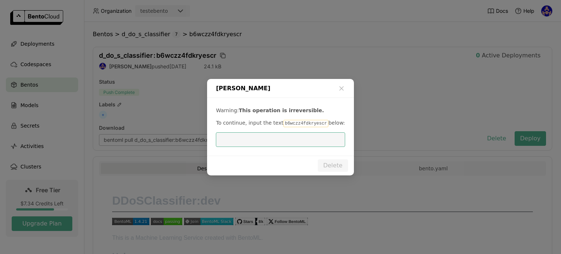
click at [302, 120] on code "b6wczz4fdkryescr" at bounding box center [306, 123] width 45 height 7
copy p "b6wczz4fdkryescr"
click at [290, 141] on input "dialog" at bounding box center [280, 140] width 120 height 14
paste input "b6wczz4fdkryescr"
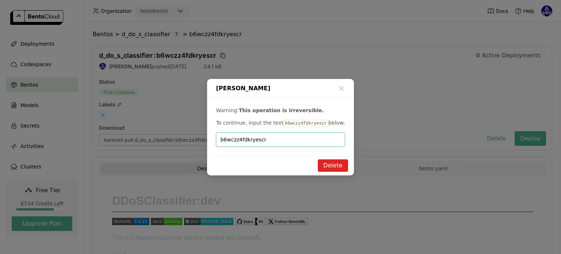
type input "b6wczz4fdkryescr"
click at [334, 165] on button "Delete" at bounding box center [333, 165] width 30 height 12
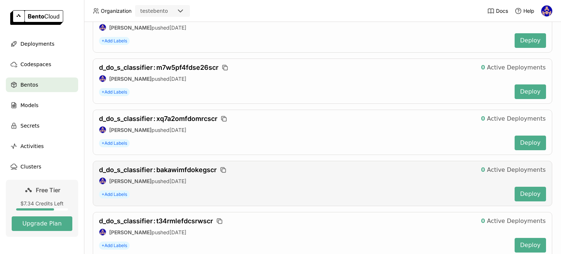
scroll to position [631, 0]
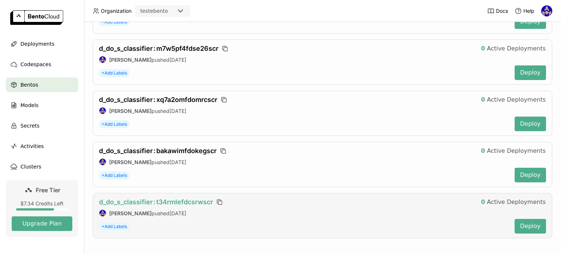
click at [194, 198] on span "d_do_s_classifier : t34rmlefdcsrwscr" at bounding box center [156, 202] width 114 height 8
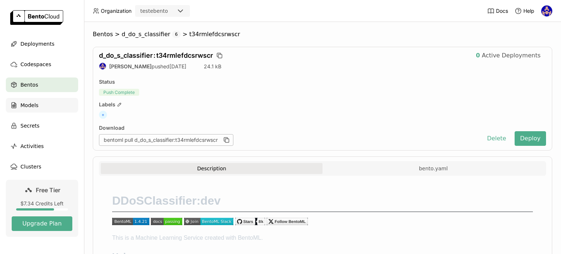
click at [62, 104] on div "Models" at bounding box center [42, 105] width 72 height 15
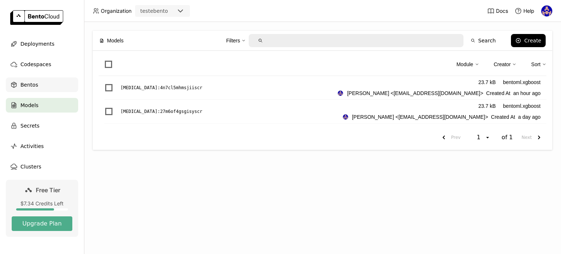
click at [29, 91] on div "Bentos" at bounding box center [42, 84] width 72 height 15
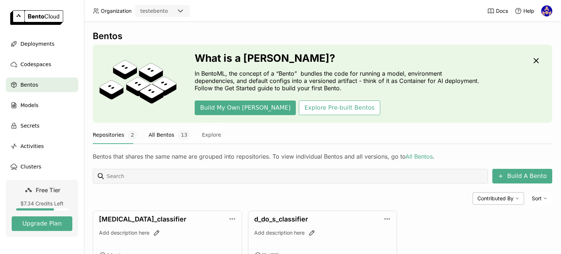
click at [167, 135] on button "All Bentos 13" at bounding box center [170, 135] width 42 height 18
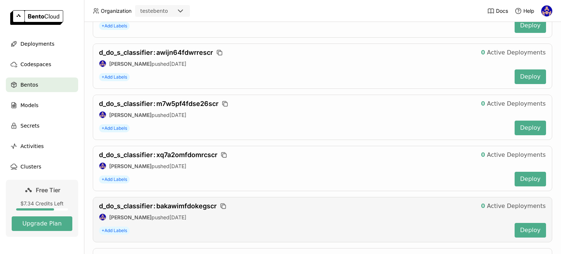
scroll to position [631, 0]
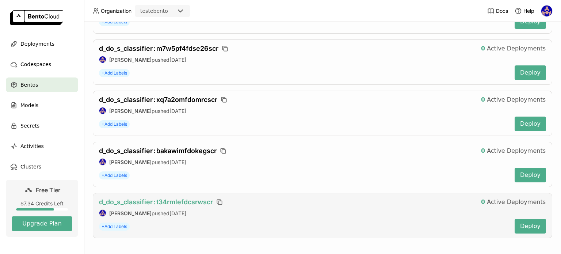
click at [170, 198] on span "d_do_s_classifier : t34rmlefdcsrwscr" at bounding box center [156, 202] width 114 height 8
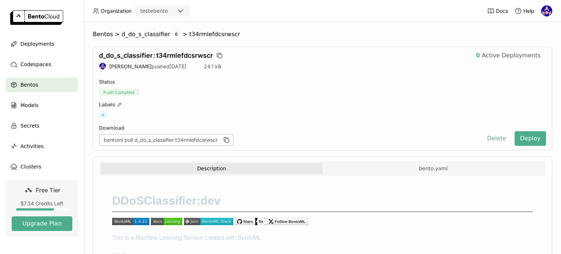
click at [488, 136] on button "Delete" at bounding box center [497, 138] width 30 height 15
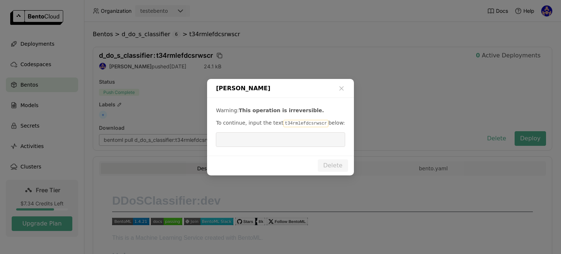
click at [301, 125] on code "t34rmlefdcsrwscr" at bounding box center [306, 123] width 45 height 7
copy p "t34rmlefdcsrwscr"
click at [267, 151] on div "Warning: This operation is irreversible. To continue, input the text t34rmlefdc…" at bounding box center [280, 127] width 147 height 58
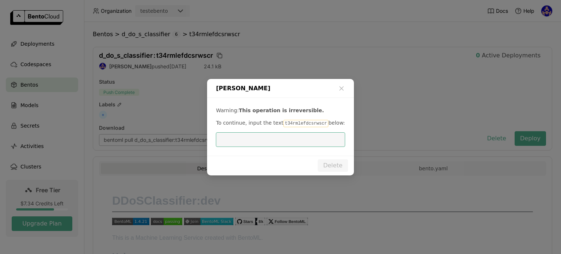
click at [271, 146] on input "dialog" at bounding box center [280, 140] width 120 height 14
paste input "t34rmlefdcsrwscr"
type input "t34rmlefdcsrwscr"
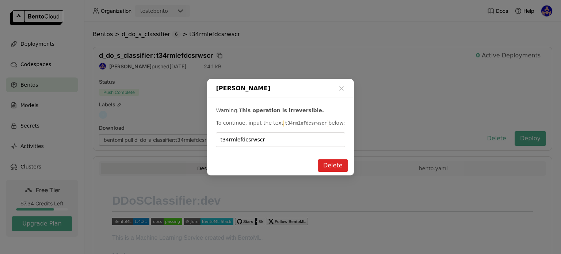
click at [342, 161] on button "Delete" at bounding box center [333, 165] width 30 height 12
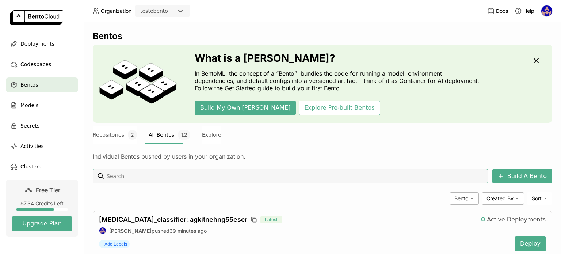
click at [178, 134] on span "12" at bounding box center [184, 134] width 12 height 9
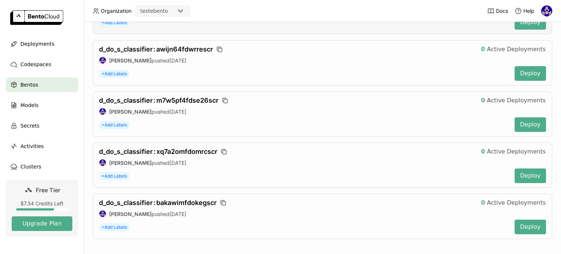
scroll to position [580, 0]
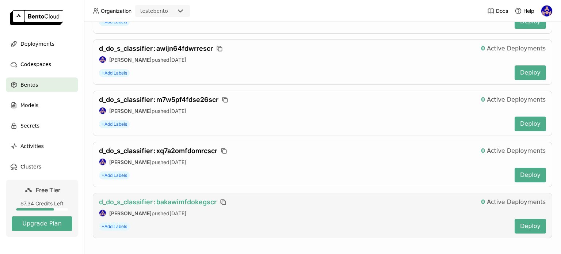
click at [183, 198] on span "d_do_s_classifier : bakawimfdokegscr" at bounding box center [158, 202] width 118 height 8
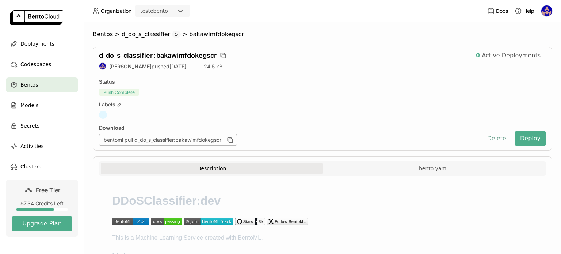
click at [492, 138] on button "Delete" at bounding box center [497, 138] width 30 height 15
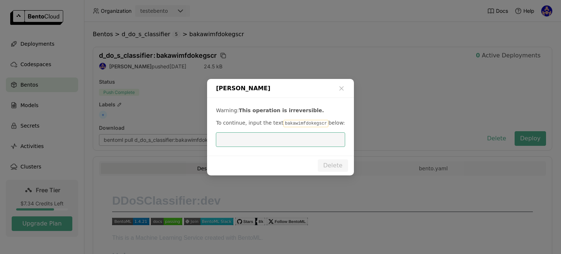
click at [309, 129] on div "Warning: This operation is irreversible. To continue, input the text bakawimfdo…" at bounding box center [280, 127] width 147 height 58
click at [309, 124] on code "bakawimfdokegscr" at bounding box center [306, 123] width 45 height 7
copy p "bakawimfdokegscr"
click at [269, 138] on input "dialog" at bounding box center [280, 140] width 120 height 14
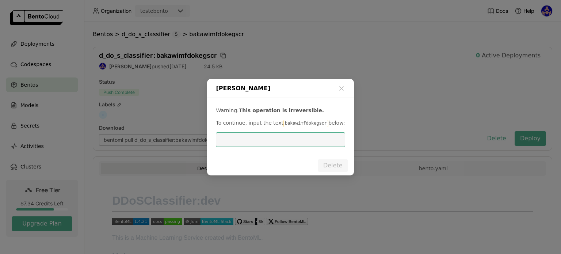
paste input "bakawimfdokegscr"
type input "bakawimfdokegscr"
click at [327, 166] on button "Delete" at bounding box center [333, 165] width 30 height 12
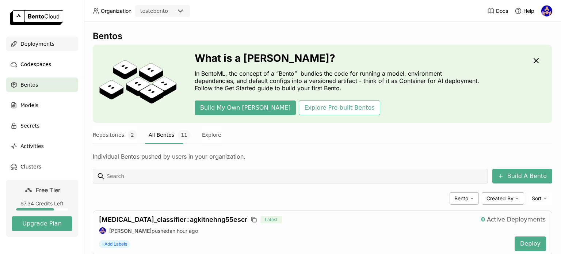
click at [47, 46] on span "Deployments" at bounding box center [37, 43] width 34 height 9
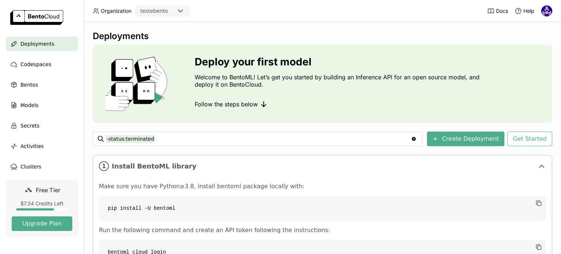
click at [27, 45] on span "Deployments" at bounding box center [37, 43] width 34 height 9
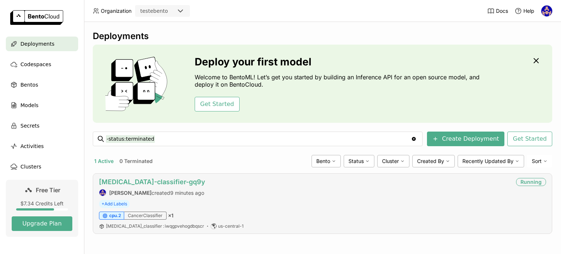
click at [140, 183] on link "cancer-classifier-gq9y" at bounding box center [152, 182] width 106 height 8
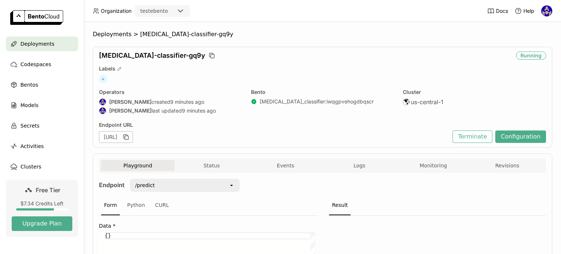
click at [119, 68] on icon "button" at bounding box center [119, 68] width 5 height 5
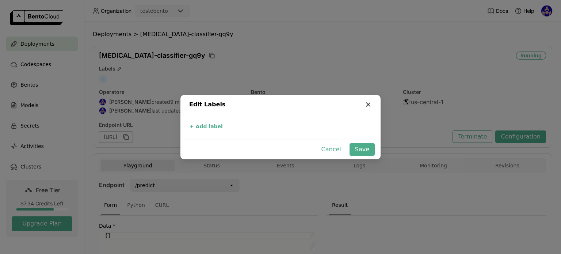
click at [368, 104] on icon "dialog" at bounding box center [368, 105] width 4 height 4
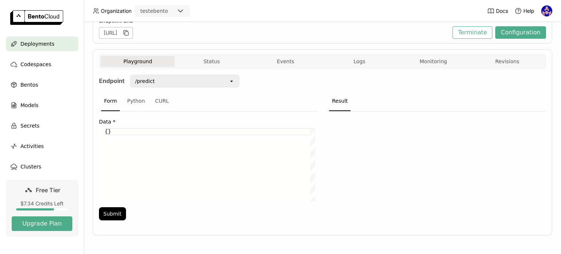
scroll to position [0, 5]
click at [108, 130] on div "{}" at bounding box center [210, 164] width 210 height 73
click at [134, 97] on div "Python" at bounding box center [136, 101] width 24 height 20
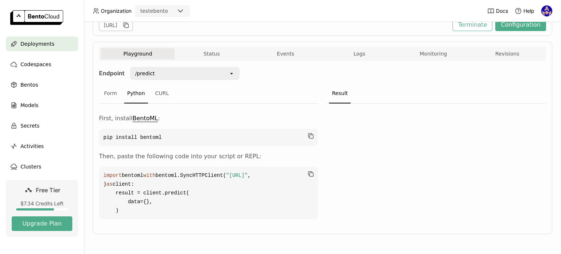
scroll to position [137, 0]
click at [306, 167] on code "import bentoml with bentoml.SyncHTTPClient( "https://cancer-classifier-gq9y-d5b…" at bounding box center [208, 193] width 219 height 53
click at [308, 170] on icon "button" at bounding box center [310, 173] width 7 height 7
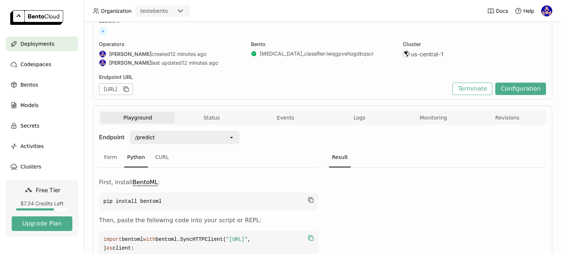
scroll to position [0, 0]
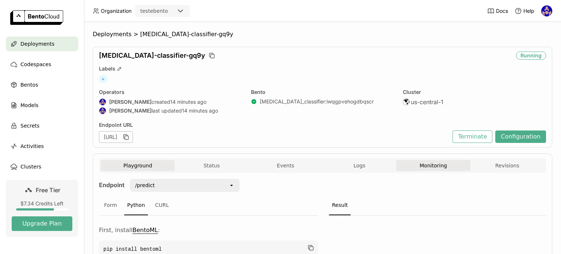
click at [430, 163] on button "Monitoring" at bounding box center [433, 165] width 74 height 11
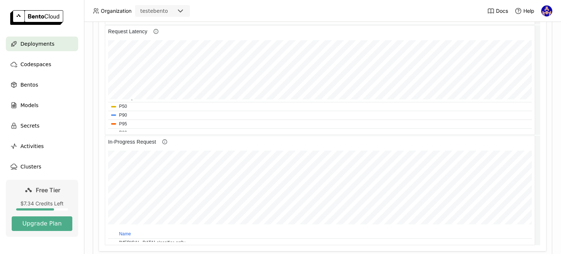
scroll to position [434, 0]
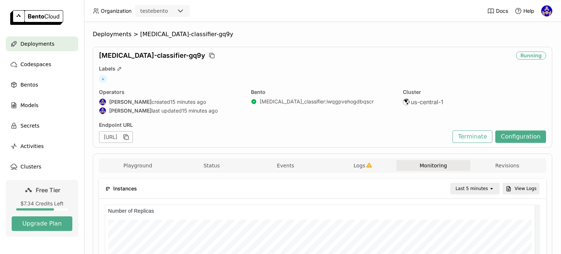
click at [41, 46] on span "Deployments" at bounding box center [37, 43] width 34 height 9
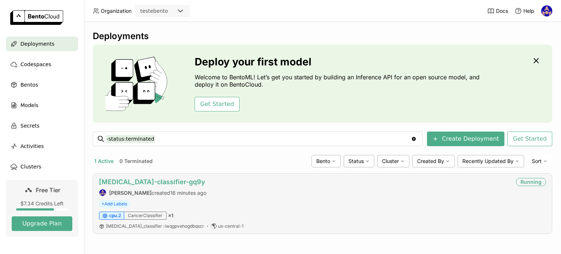
click at [158, 182] on link "cancer-classifier-gq9y" at bounding box center [152, 182] width 106 height 8
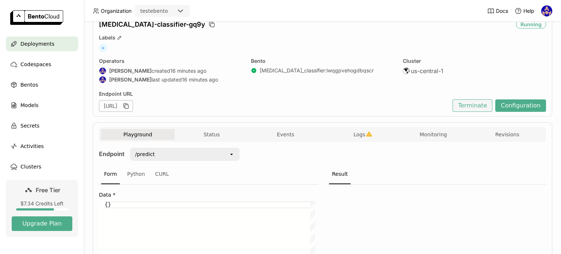
click at [478, 105] on button "Terminate" at bounding box center [473, 105] width 40 height 12
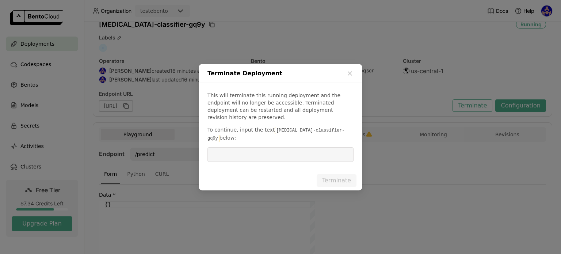
click at [299, 126] on p "To continue, input the text cancer-classifier-gq9y below:" at bounding box center [281, 134] width 146 height 16
drag, startPoint x: 322, startPoint y: 131, endPoint x: 269, endPoint y: 129, distance: 52.3
click at [269, 129] on code "cancer-classifier-gq9y" at bounding box center [276, 134] width 137 height 15
copy code "cancer-classifier-gq9y"
click at [267, 148] on input "dialog" at bounding box center [280, 155] width 137 height 14
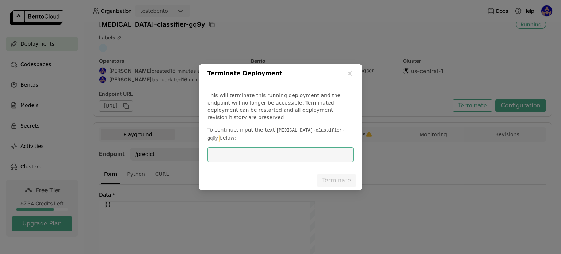
paste input "cancer-classifier-gq9y"
type input "cancer-classifier-gq9y"
click at [338, 177] on button "Terminate" at bounding box center [337, 180] width 40 height 12
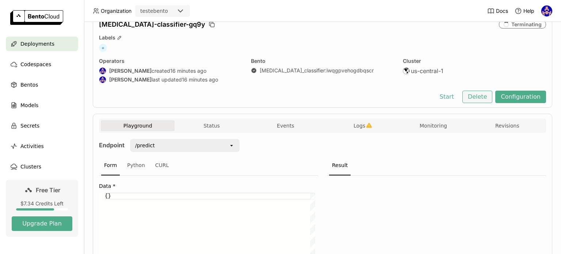
click at [474, 100] on button "Delete" at bounding box center [478, 97] width 30 height 12
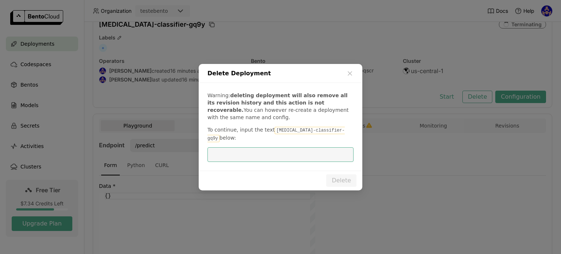
click at [301, 148] on input "dialog" at bounding box center [280, 155] width 137 height 14
type input "cancer-classifier-gq9y"
click at [332, 176] on button "Delete" at bounding box center [341, 180] width 30 height 12
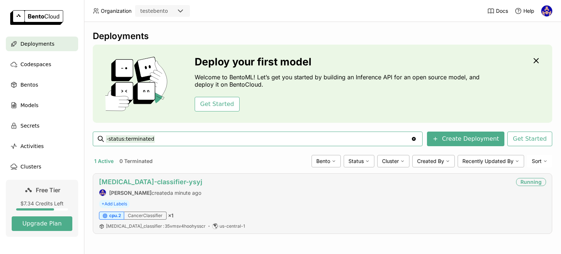
click at [133, 182] on link "[MEDICAL_DATA]-classifier-ysyj" at bounding box center [150, 182] width 103 height 8
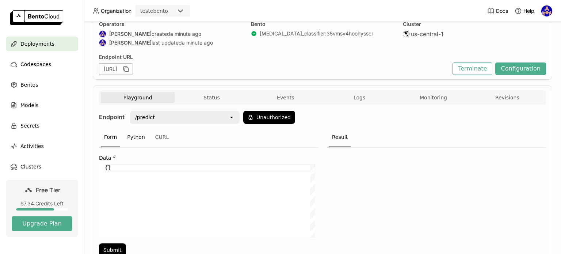
click at [133, 142] on div "Python" at bounding box center [136, 138] width 24 height 20
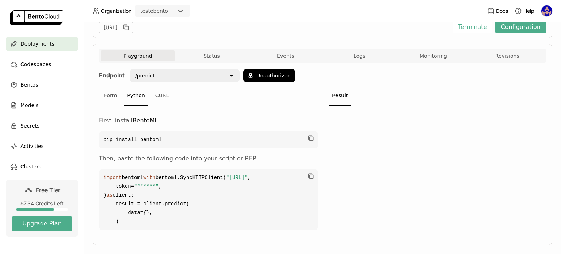
scroll to position [146, 0]
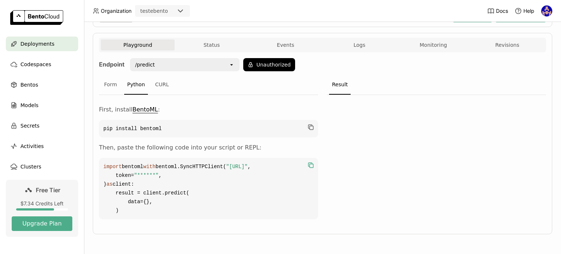
click at [310, 161] on icon "button" at bounding box center [310, 164] width 7 height 7
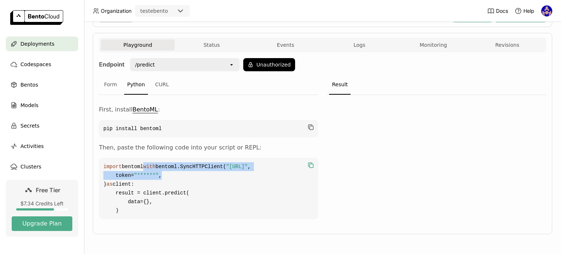
drag, startPoint x: 158, startPoint y: 176, endPoint x: 98, endPoint y: 157, distance: 62.7
click at [98, 157] on div "Playground Status Events Logs Monitoring Revisions Endpoint /predict open Unaut…" at bounding box center [323, 133] width 460 height 201
copy code "with bentoml.SyncHTTPClient( "[URL]" , token= "******" ,"
drag, startPoint x: 356, startPoint y: 126, endPoint x: 358, endPoint y: 121, distance: 5.4
click at [357, 125] on div at bounding box center [436, 159] width 219 height 129
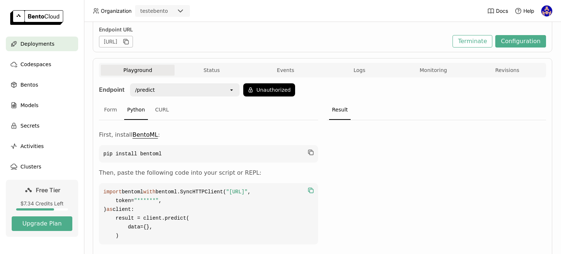
scroll to position [0, 0]
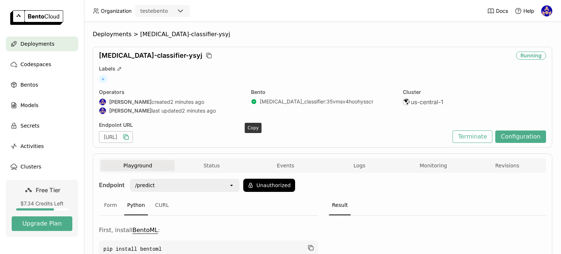
click at [130, 137] on icon "button" at bounding box center [125, 136] width 7 height 7
click at [361, 166] on span "Logs" at bounding box center [360, 165] width 12 height 7
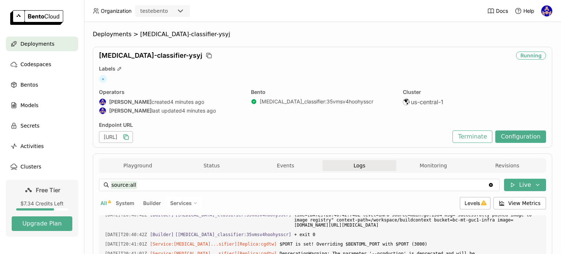
scroll to position [1280, 0]
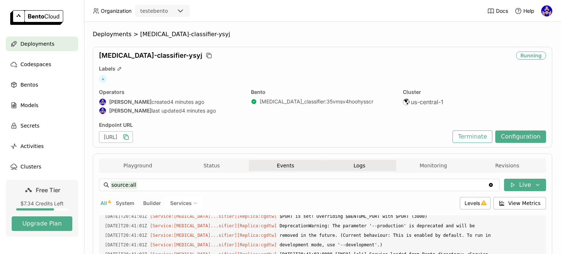
click at [275, 160] on div "Playground Status Events Logs Monitoring Revisions" at bounding box center [322, 165] width 447 height 15
click at [279, 166] on button "Events" at bounding box center [286, 165] width 74 height 11
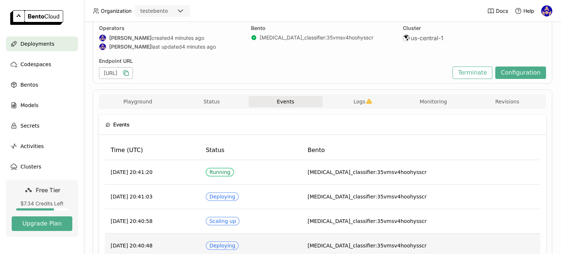
scroll to position [110, 0]
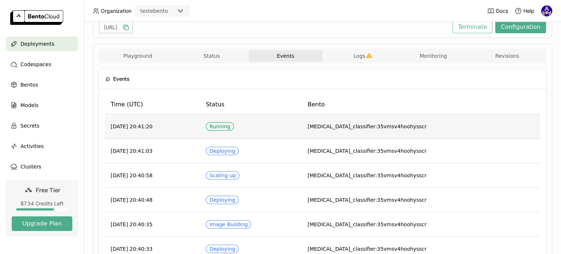
click at [200, 130] on td "[DATE] 20:41:20" at bounding box center [152, 126] width 95 height 24
click at [392, 123] on span "[MEDICAL_DATA]_classifier:35vmsv4hoohysscr" at bounding box center [367, 126] width 119 height 6
click at [153, 126] on td "[DATE] 20:41:20" at bounding box center [152, 126] width 95 height 24
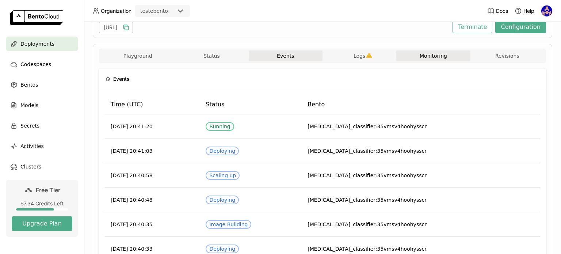
click at [451, 56] on button "Monitoring" at bounding box center [433, 55] width 74 height 11
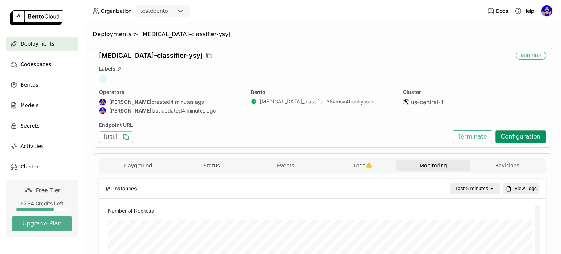
click at [516, 137] on button "Configuration" at bounding box center [520, 136] width 51 height 12
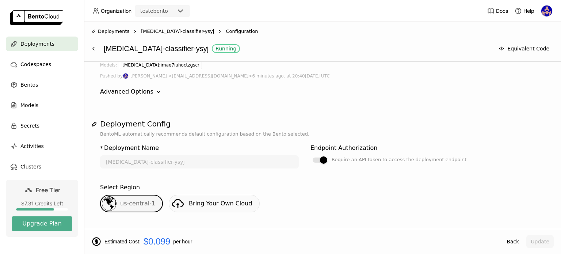
scroll to position [37, 0]
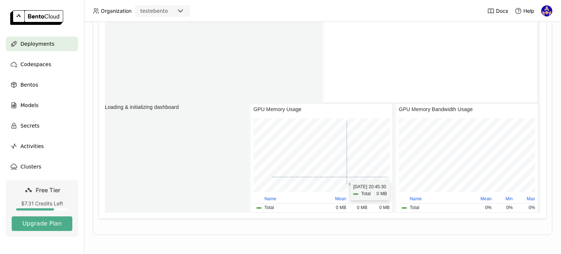
scroll to position [107, 212]
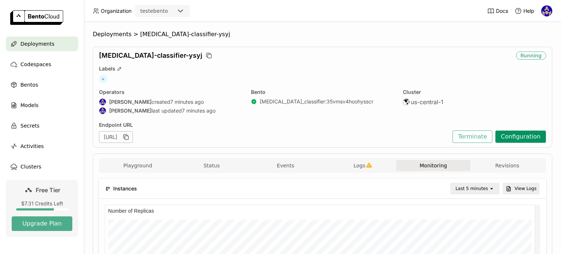
click at [519, 140] on button "Configuration" at bounding box center [520, 136] width 51 height 12
click at [518, 135] on button "Configuration" at bounding box center [520, 136] width 51 height 12
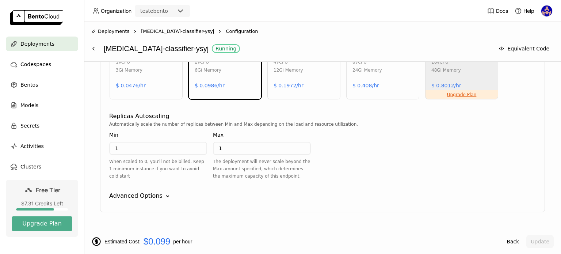
click at [159, 76] on div "Insufficient CPU cpu.1 1 vCPU 3Gi Memory $ 0.0476/hr" at bounding box center [146, 67] width 73 height 64
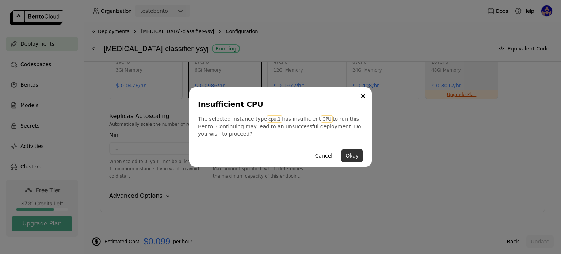
click at [348, 156] on button "Okay" at bounding box center [352, 155] width 22 height 13
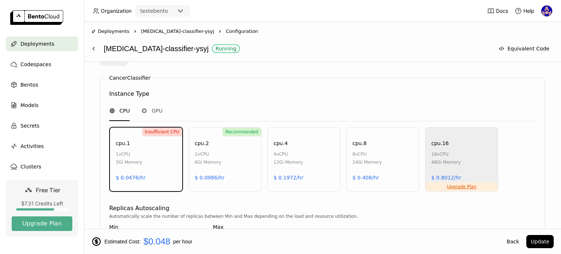
click at [46, 48] on span "Deployments" at bounding box center [37, 43] width 34 height 9
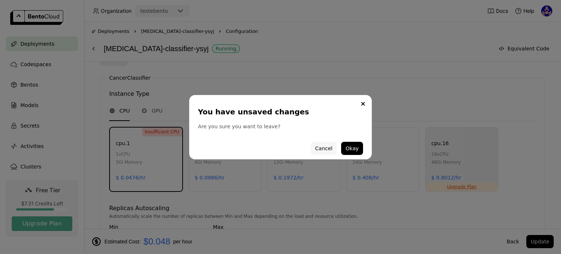
click at [333, 149] on button "Cancel" at bounding box center [324, 148] width 26 height 13
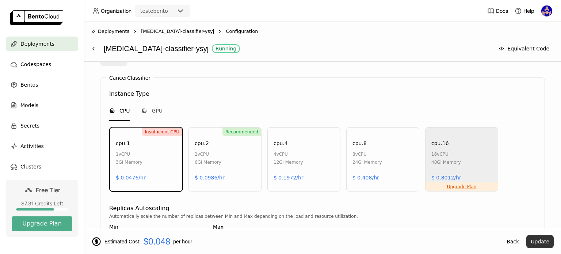
click at [536, 242] on button "Update" at bounding box center [540, 241] width 27 height 13
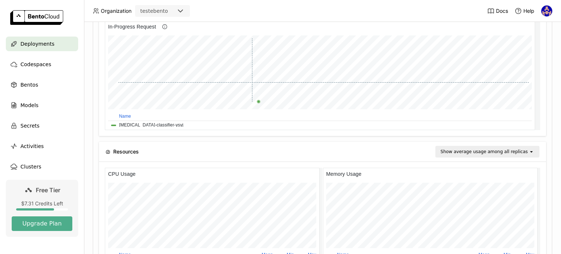
scroll to position [617, 0]
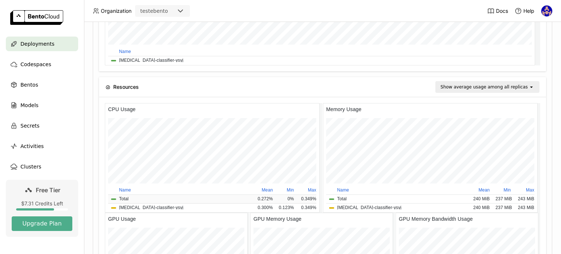
click at [258, 196] on td "0.272%" at bounding box center [263, 199] width 25 height 9
click at [283, 200] on td "0%" at bounding box center [286, 199] width 21 height 9
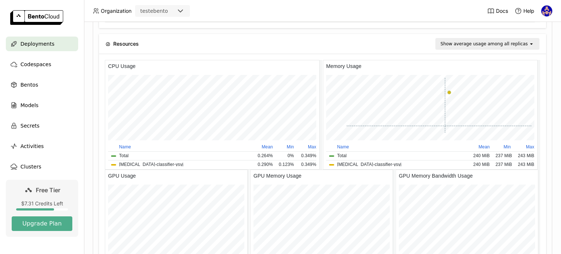
scroll to position [580, 0]
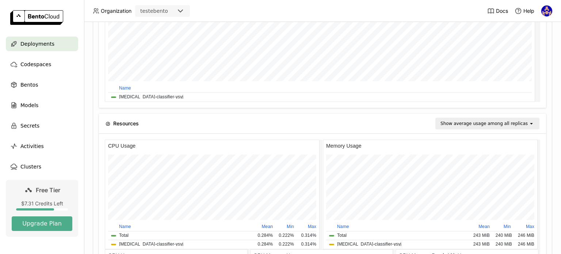
click at [28, 48] on span "Deployments" at bounding box center [37, 43] width 34 height 9
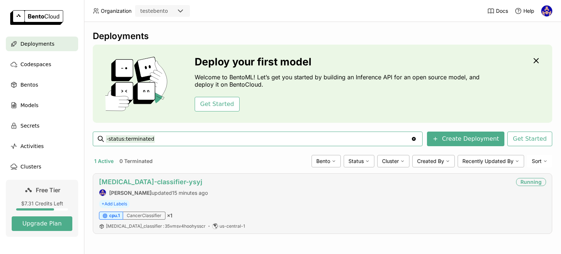
click at [126, 184] on link "[MEDICAL_DATA]-classifier-ysyj" at bounding box center [150, 182] width 103 height 8
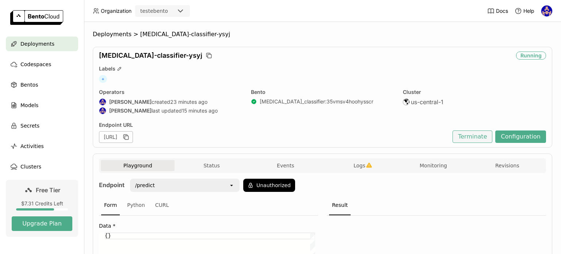
click at [474, 136] on button "Terminate" at bounding box center [473, 136] width 40 height 12
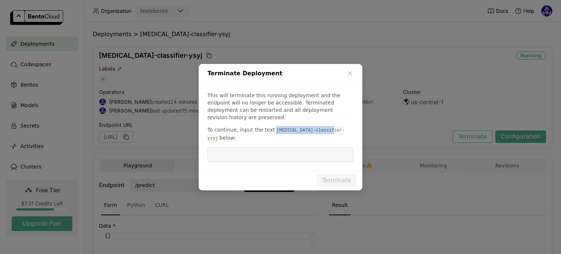
drag, startPoint x: 323, startPoint y: 130, endPoint x: 270, endPoint y: 134, distance: 53.5
click at [270, 134] on code "[MEDICAL_DATA]-classifier-ysyj" at bounding box center [276, 134] width 137 height 15
copy code "[MEDICAL_DATA]-classifier-ysyj"
click at [262, 148] on input "dialog" at bounding box center [280, 155] width 137 height 14
paste input "[MEDICAL_DATA]-classifier-ysyj"
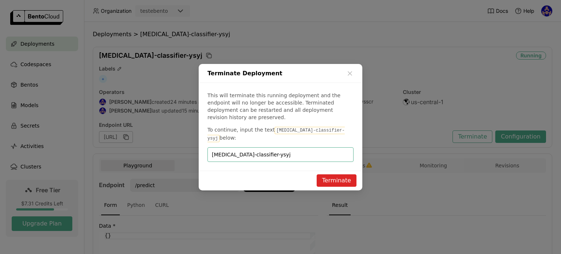
type input "[MEDICAL_DATA]-classifier-ysyj"
click at [346, 174] on button "Terminate" at bounding box center [337, 180] width 40 height 12
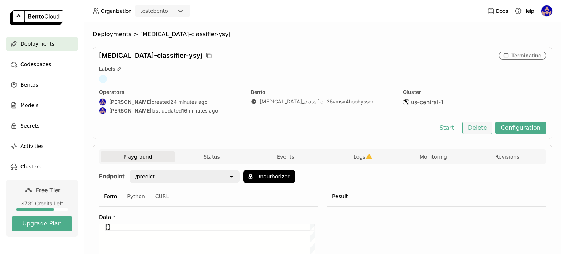
click at [469, 130] on button "Delete" at bounding box center [478, 128] width 30 height 12
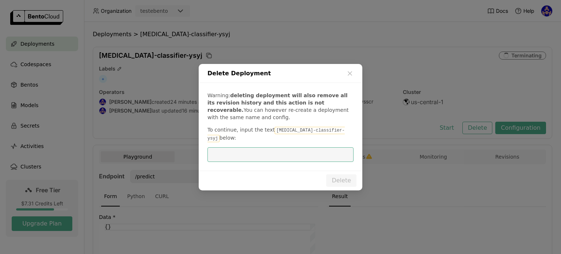
click at [260, 149] on input "dialog" at bounding box center [280, 155] width 137 height 14
type input "[MEDICAL_DATA]-classifier-ysyj"
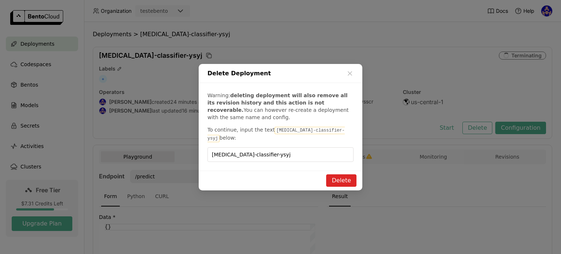
click at [346, 182] on button "Delete" at bounding box center [341, 180] width 30 height 12
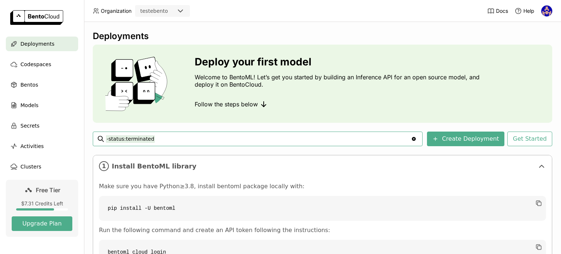
click at [317, 129] on div "Deployments Deploy your first model Welcome to BentoML! Let’s get you started b…" at bounding box center [323, 184] width 460 height 307
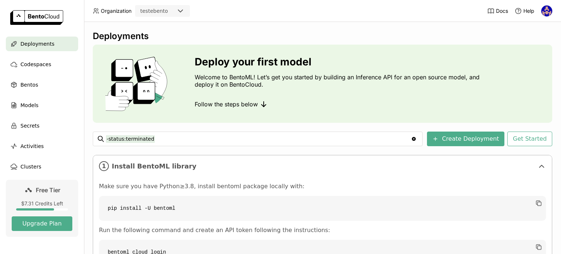
click at [199, 106] on span "Follow the steps below" at bounding box center [226, 103] width 63 height 7
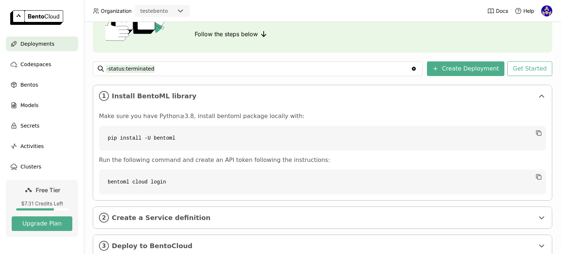
scroll to position [92, 0]
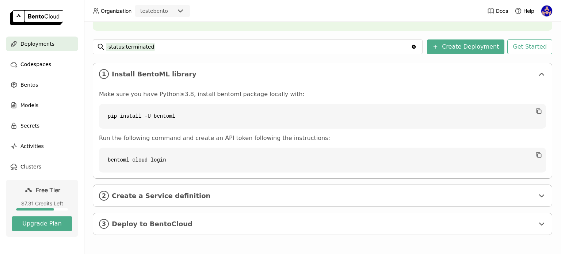
click at [548, 10] on img at bounding box center [546, 10] width 11 height 11
click at [536, 70] on span "Logout" at bounding box center [532, 69] width 16 height 7
